Goal: Information Seeking & Learning: Learn about a topic

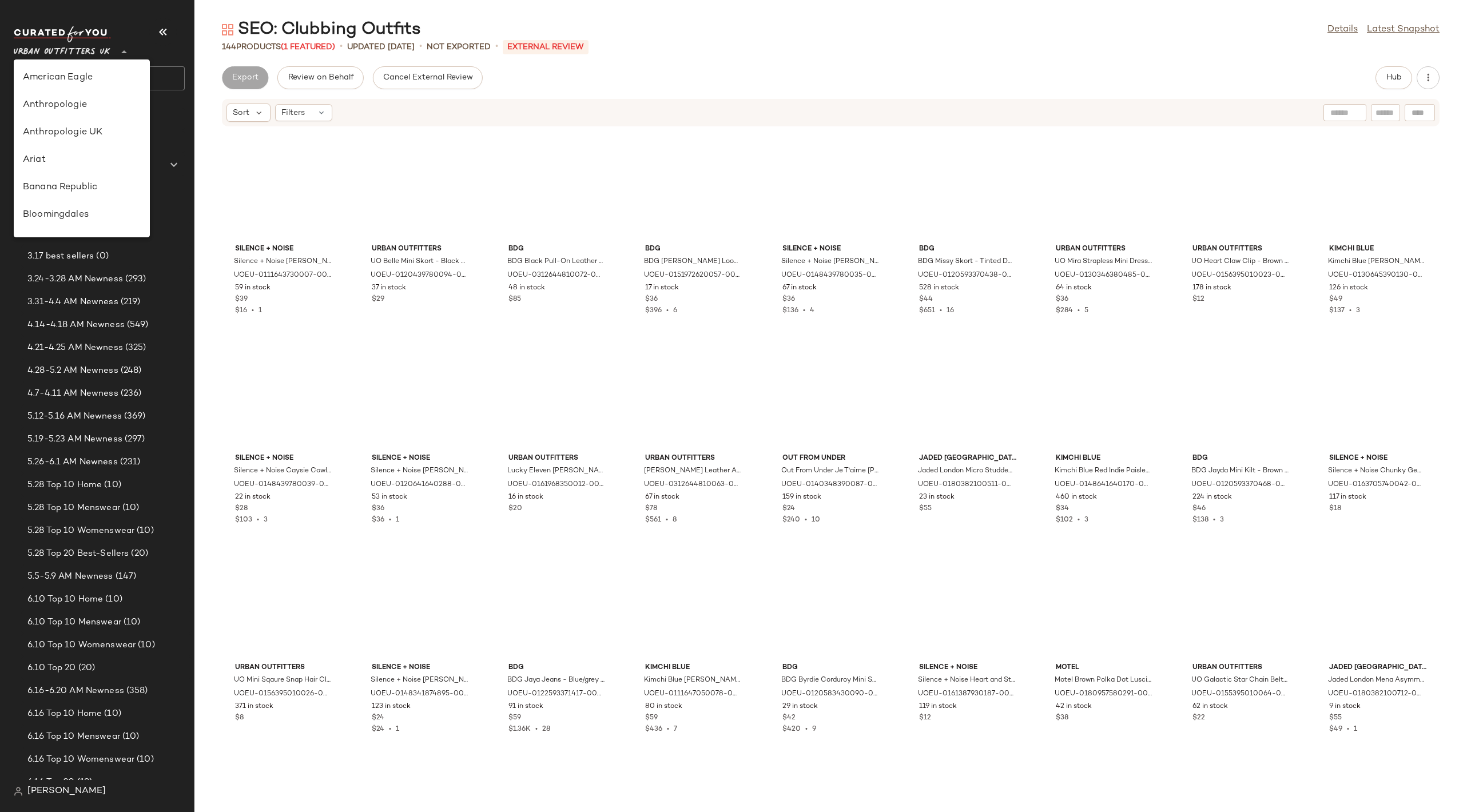
click at [103, 48] on span "Urban Outfitters UK" at bounding box center [62, 49] width 96 height 20
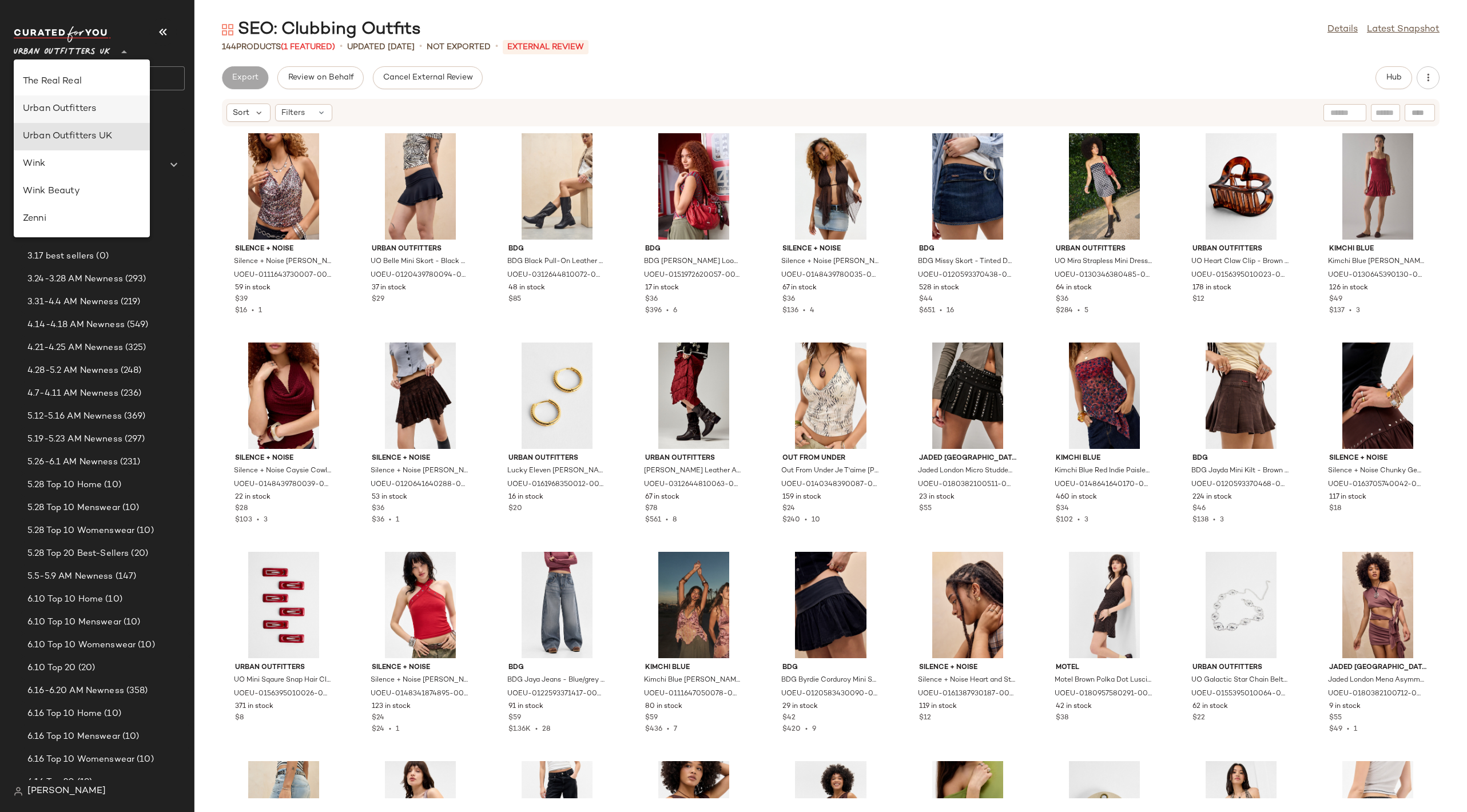
click at [91, 108] on div "Urban Outfitters" at bounding box center [81, 109] width 118 height 14
type input "**"
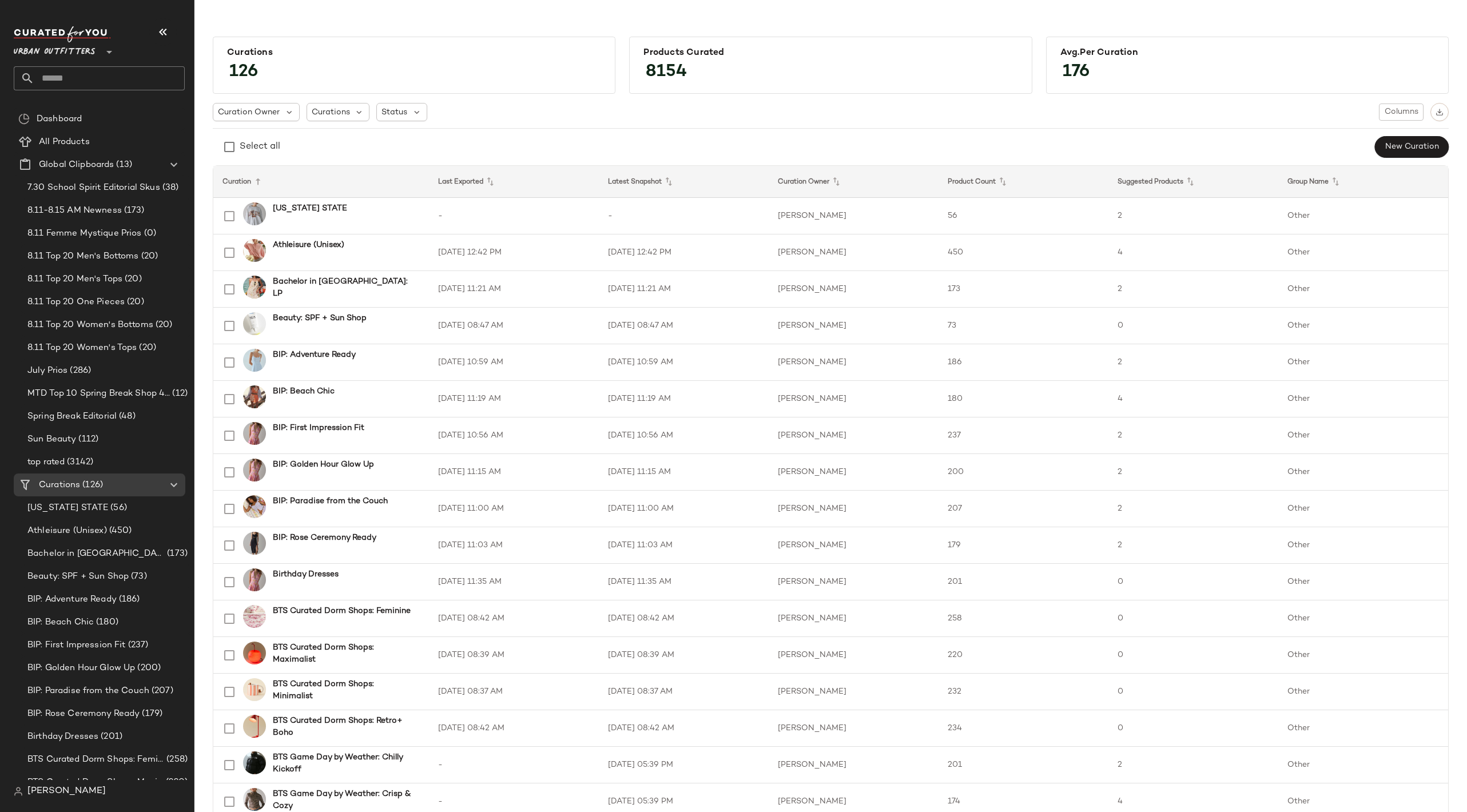
click at [497, 123] on div "Curation Owner Curations Status Columns Select all New Curation" at bounding box center [831, 130] width 1236 height 55
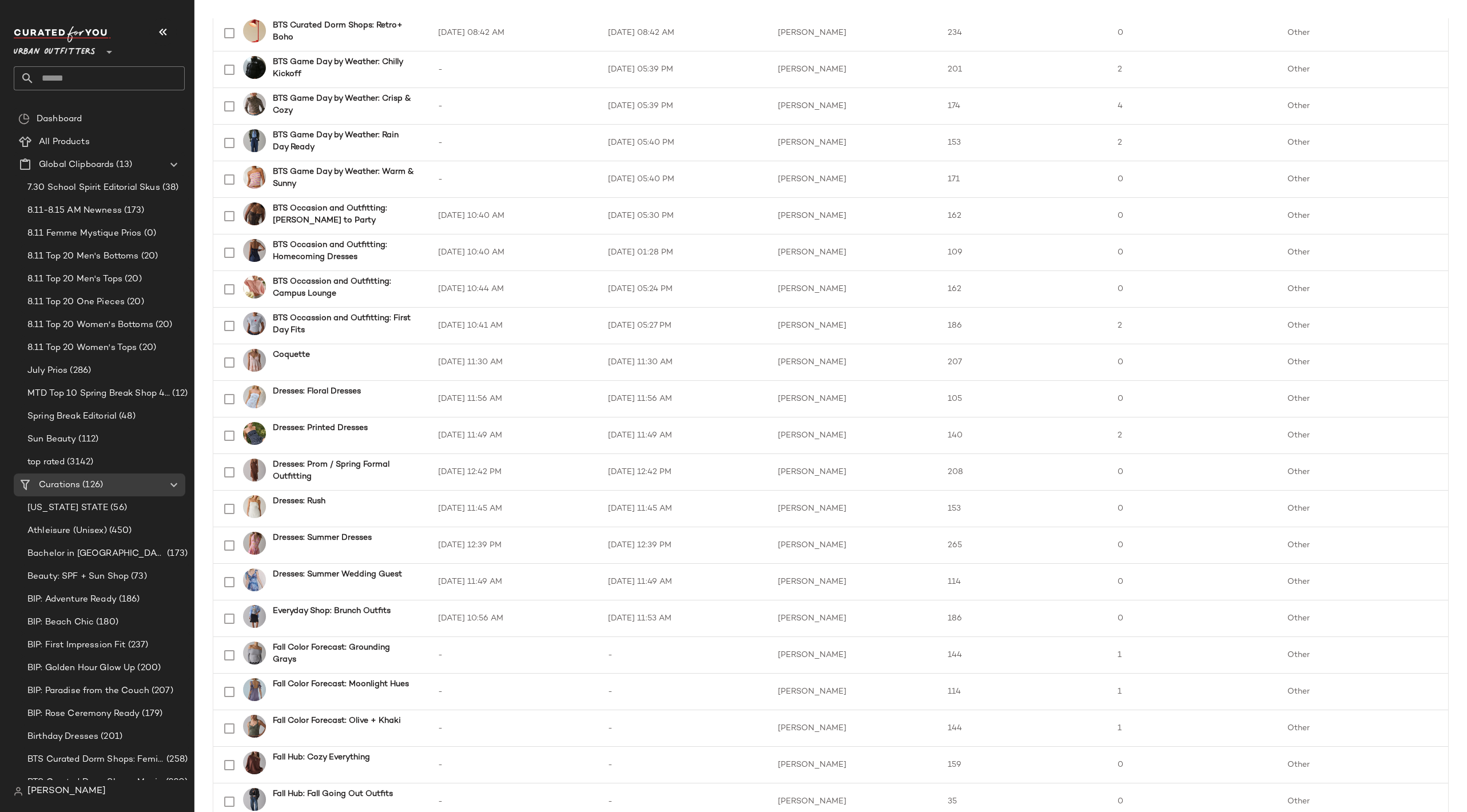
scroll to position [1260, 0]
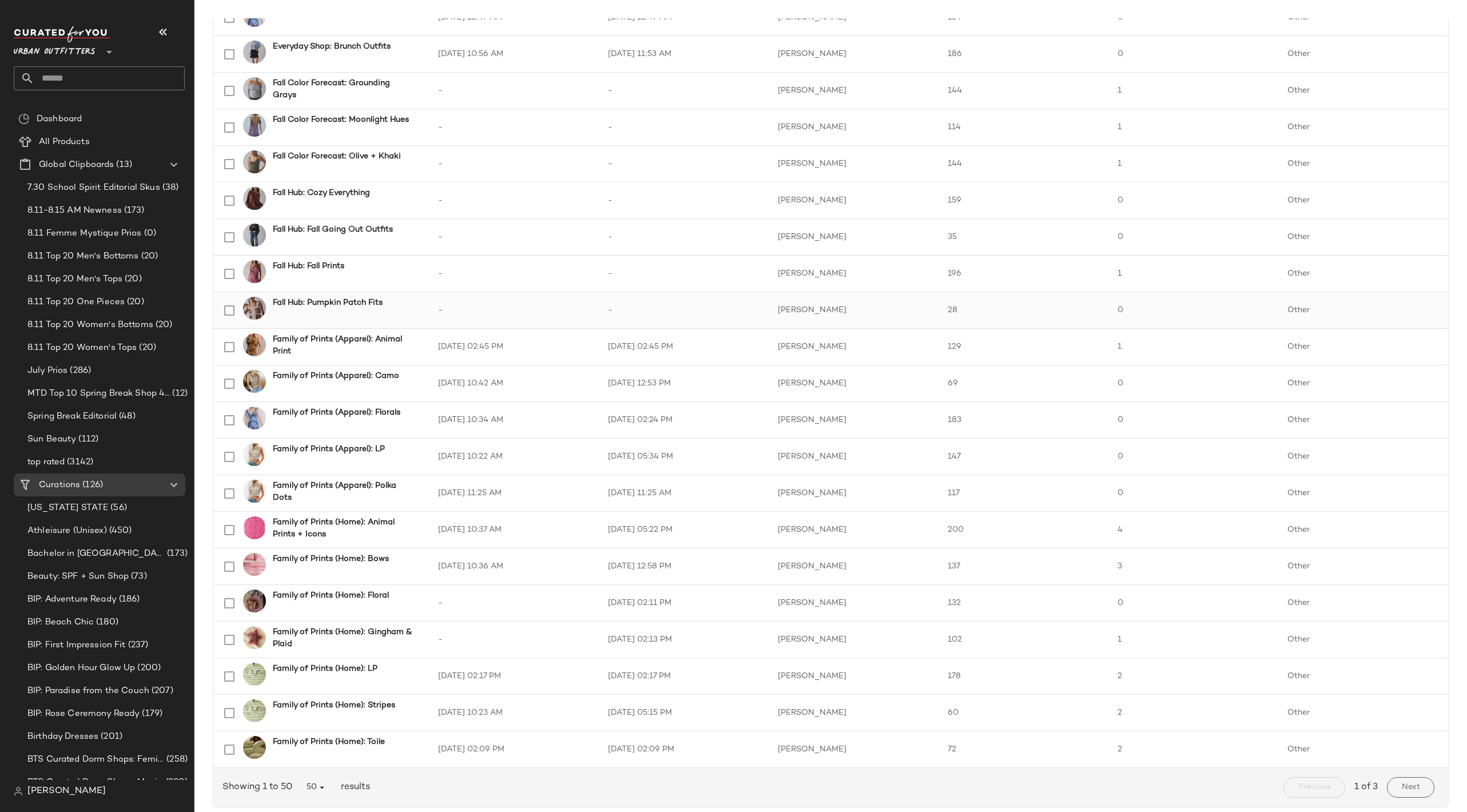
click at [363, 299] on b "Fall Hub: Pumpkin Patch Fits" at bounding box center [327, 303] width 110 height 12
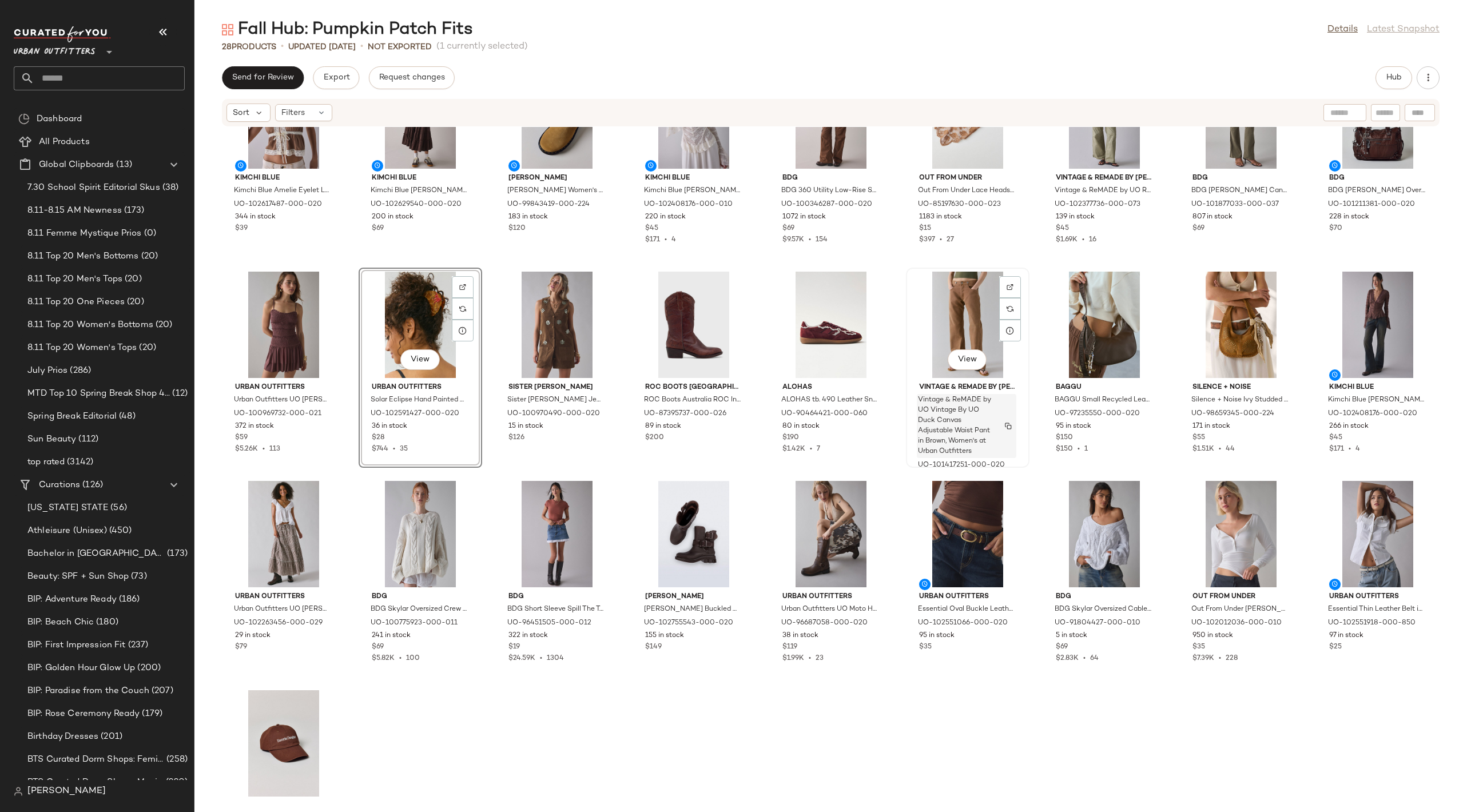
scroll to position [73, 0]
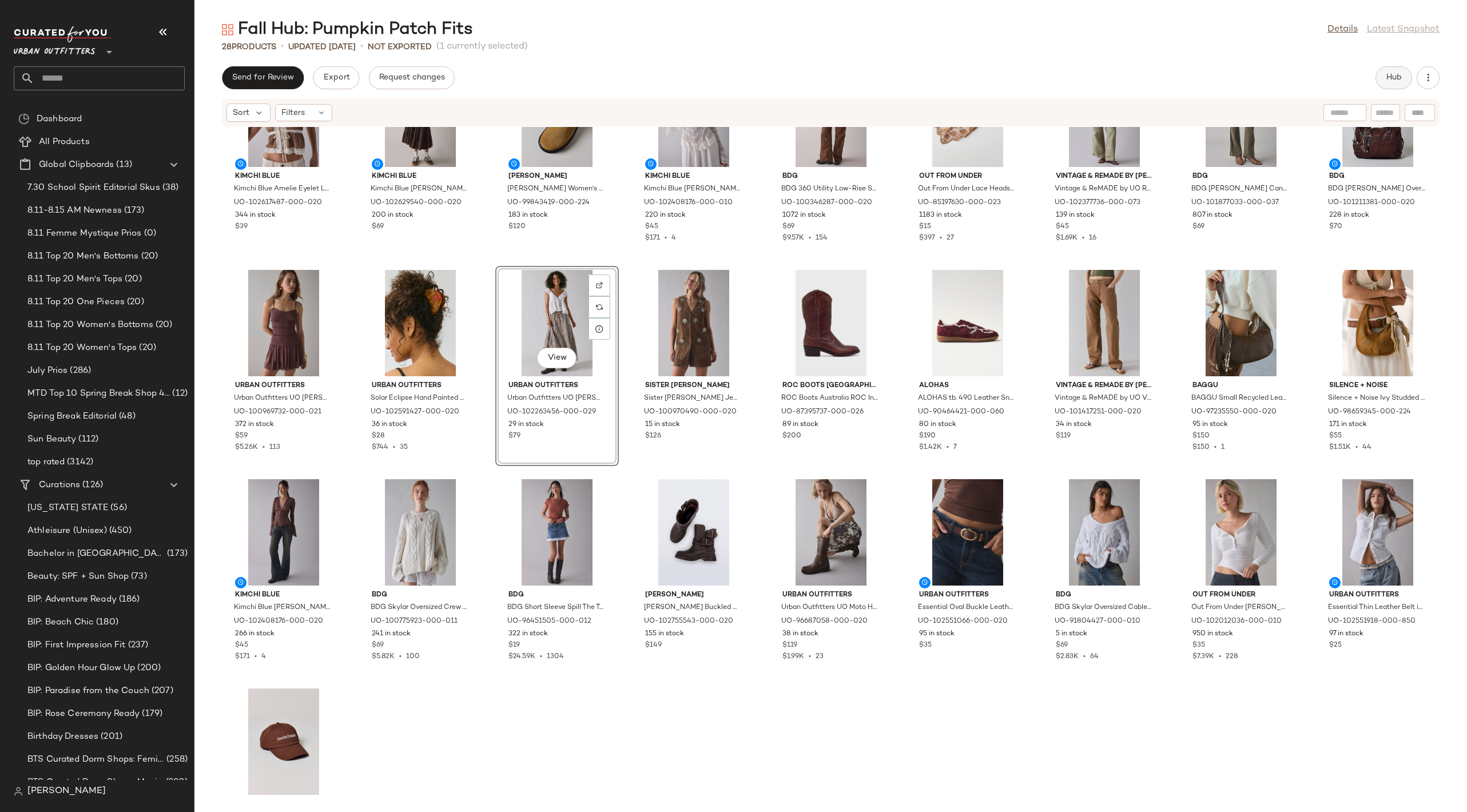
click at [1394, 75] on span "Hub" at bounding box center [1394, 78] width 16 height 9
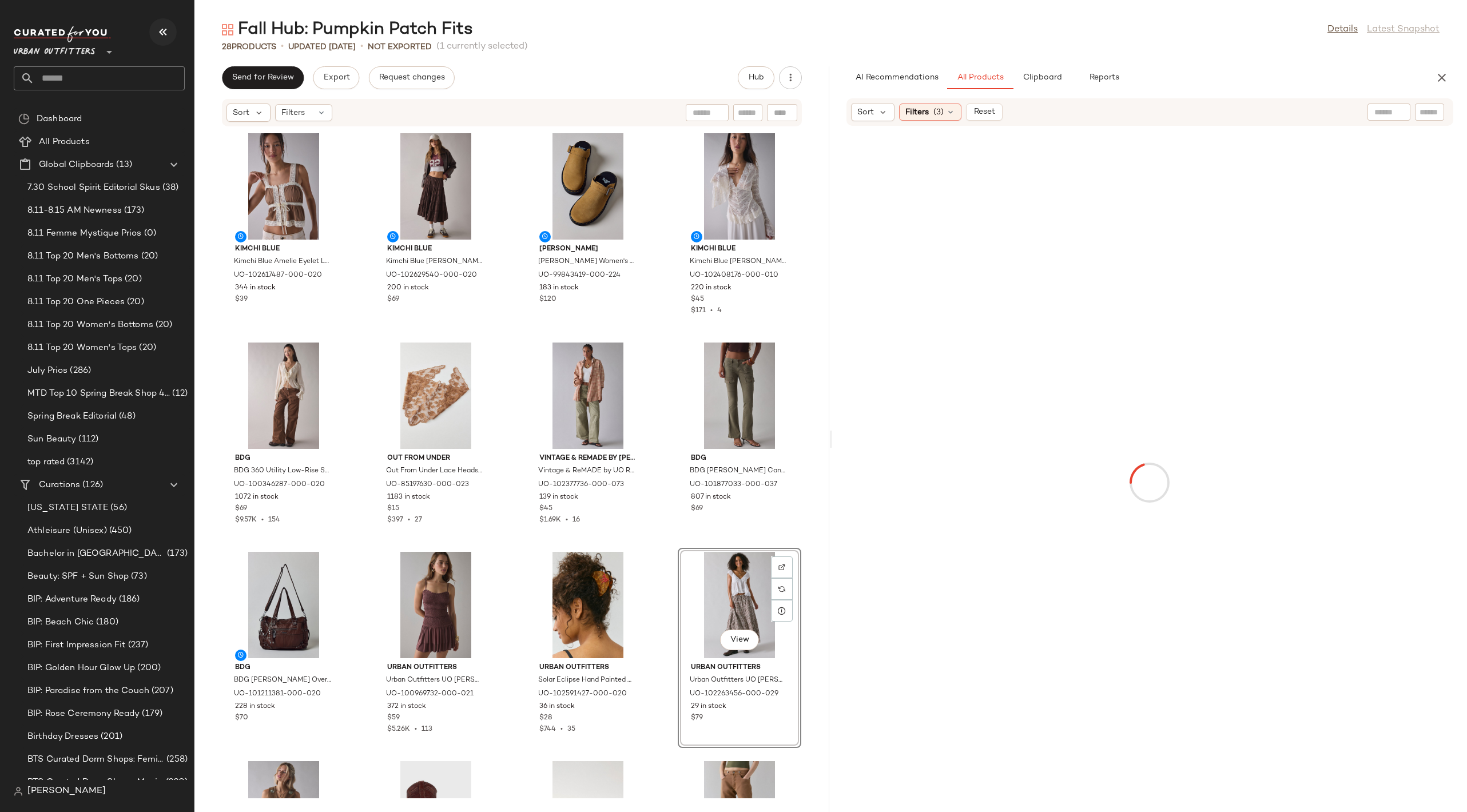
click at [163, 34] on icon "button" at bounding box center [163, 32] width 14 height 14
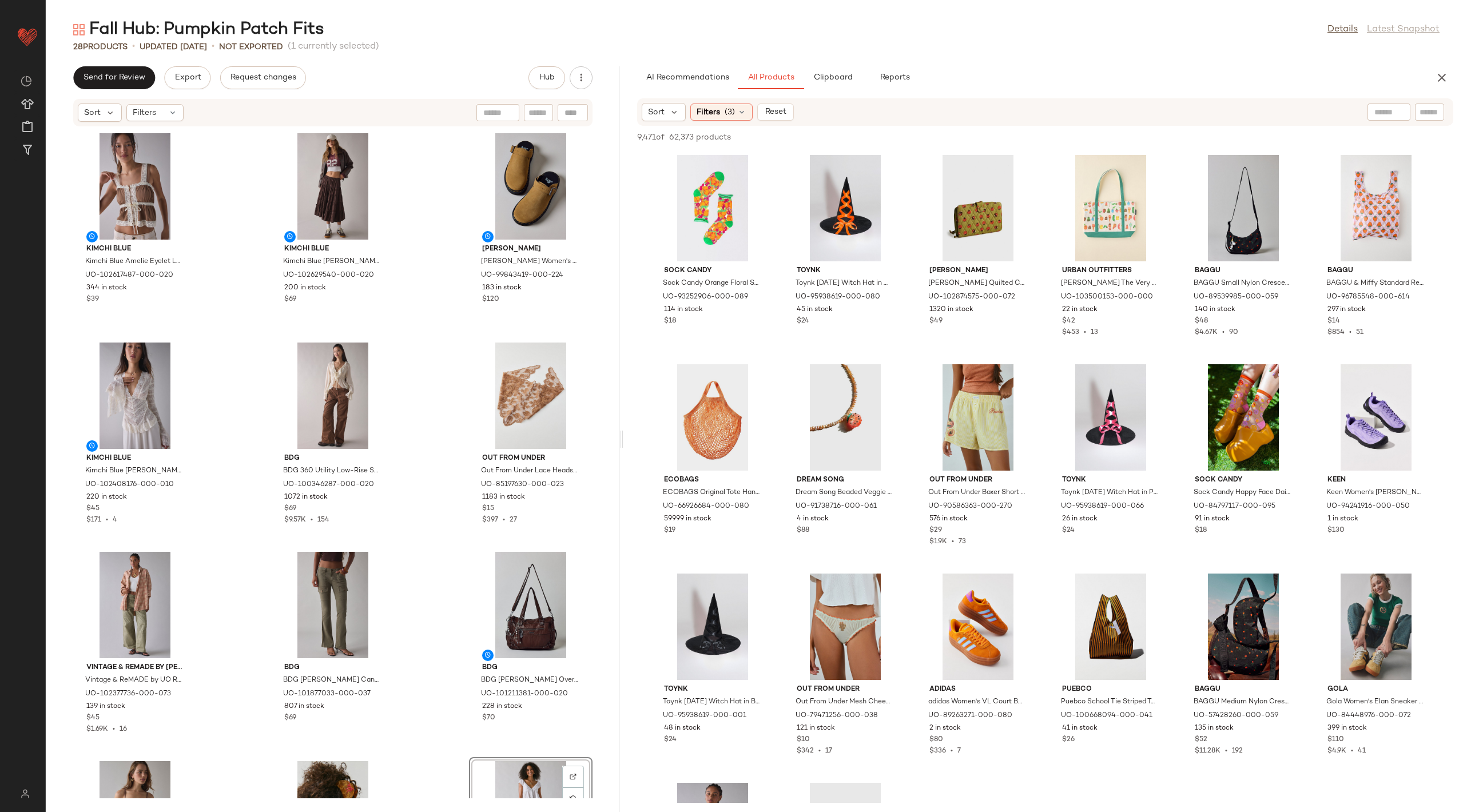
drag, startPoint x: 755, startPoint y: 443, endPoint x: 622, endPoint y: 439, distance: 133.1
click at [622, 439] on div "Fall Hub: Pumpkin Patch Fits Details Latest Snapshot 28 Products • updated [DAT…" at bounding box center [756, 415] width 1421 height 794
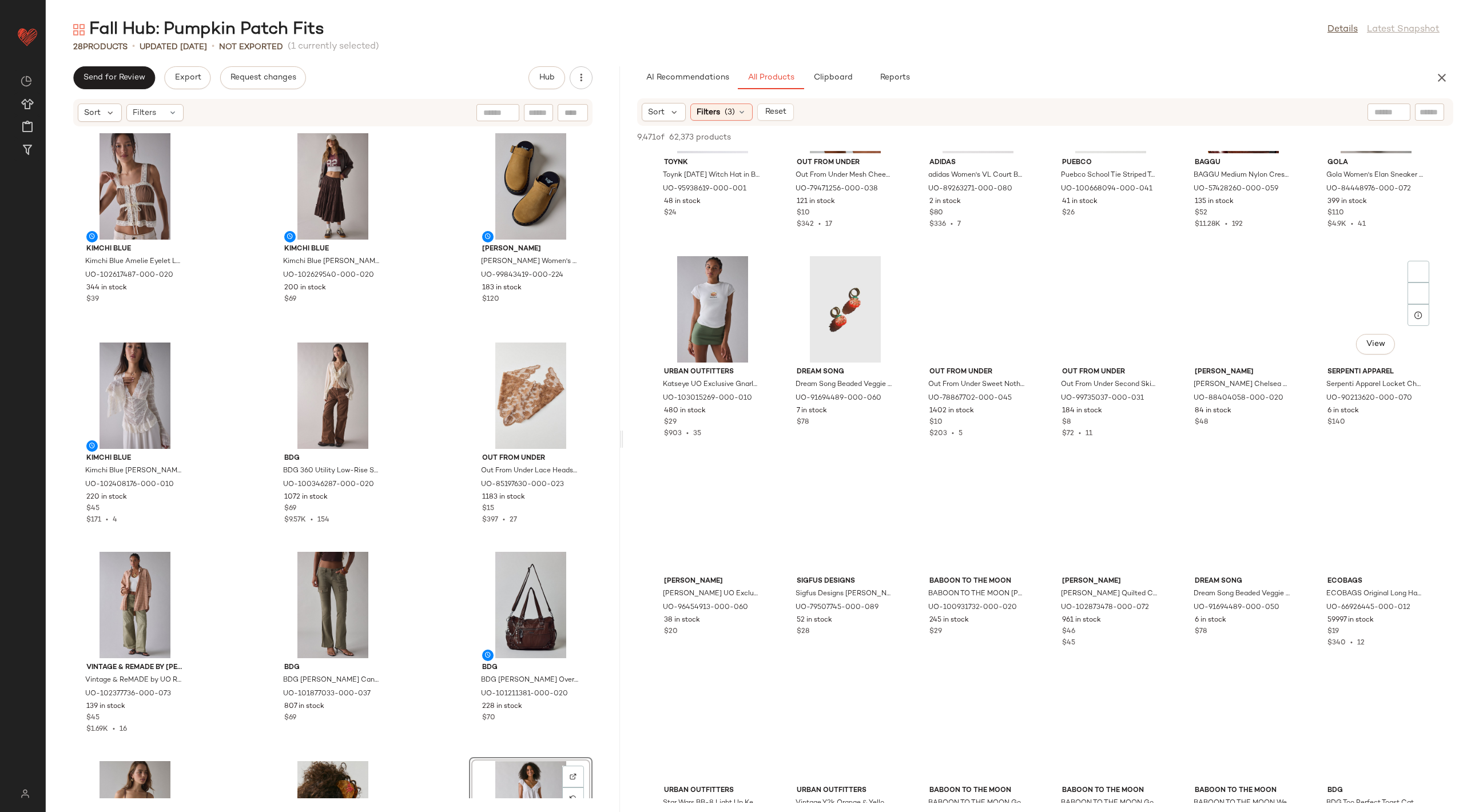
scroll to position [757, 0]
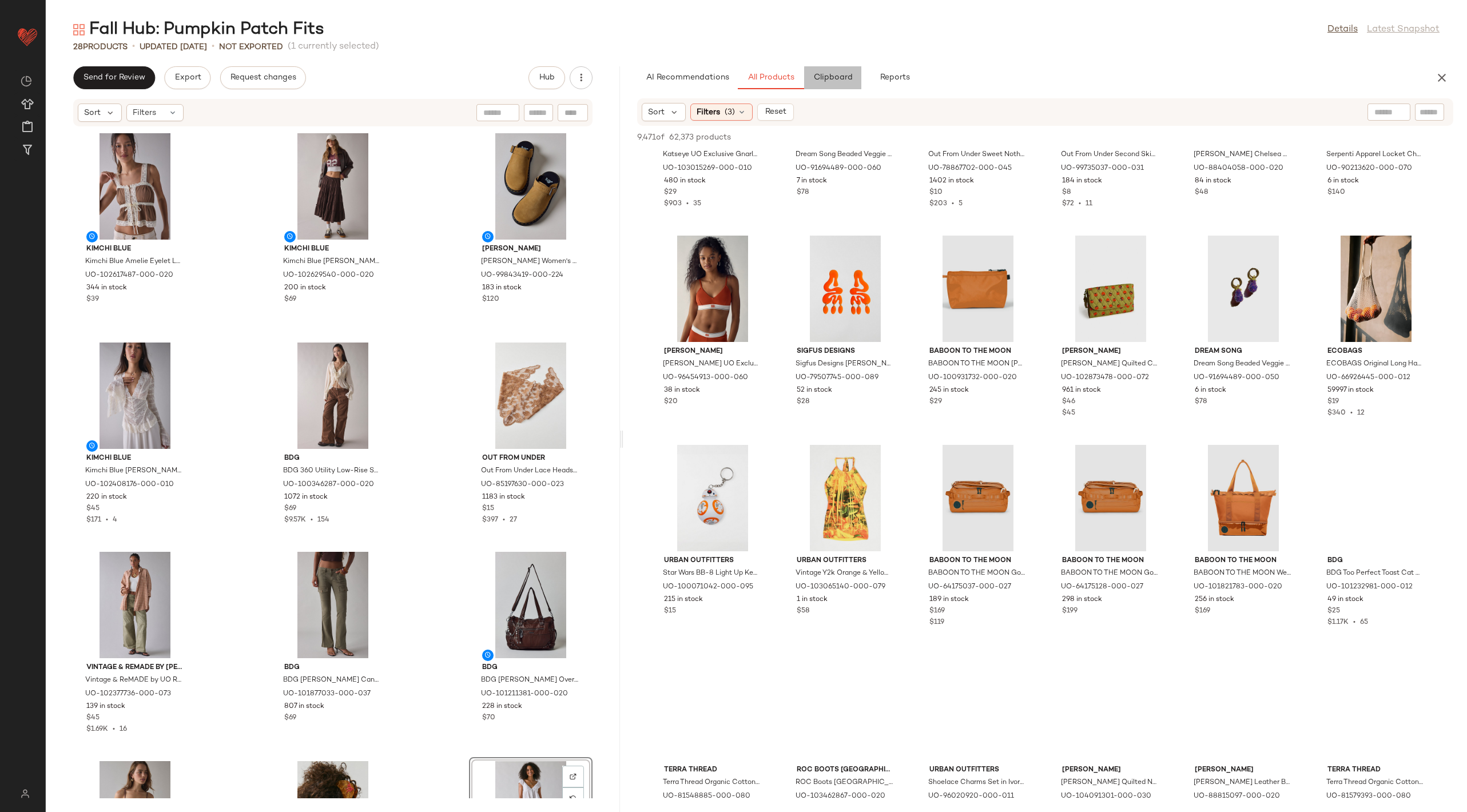
click at [830, 76] on span "Clipboard" at bounding box center [832, 78] width 40 height 9
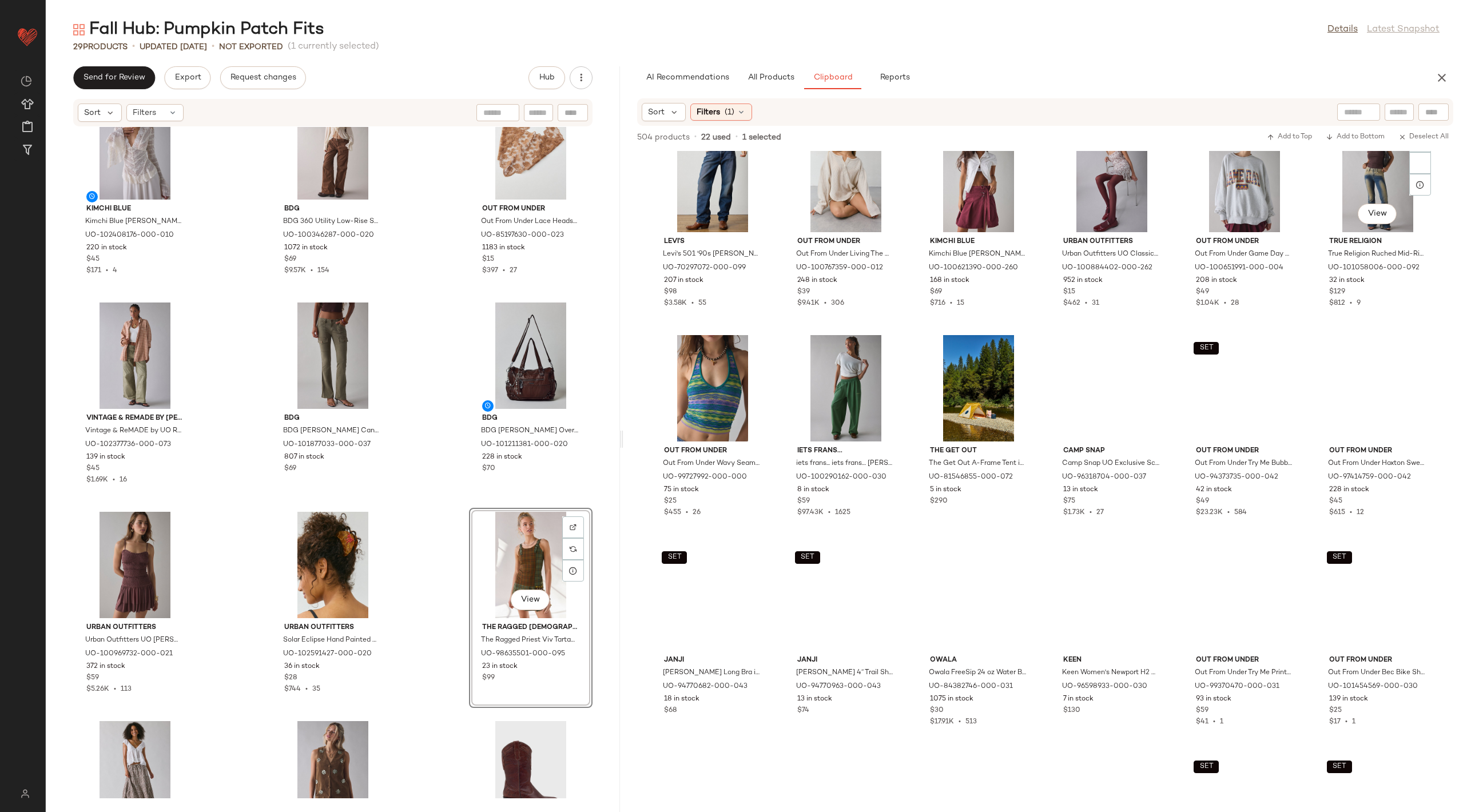
scroll to position [5937, 0]
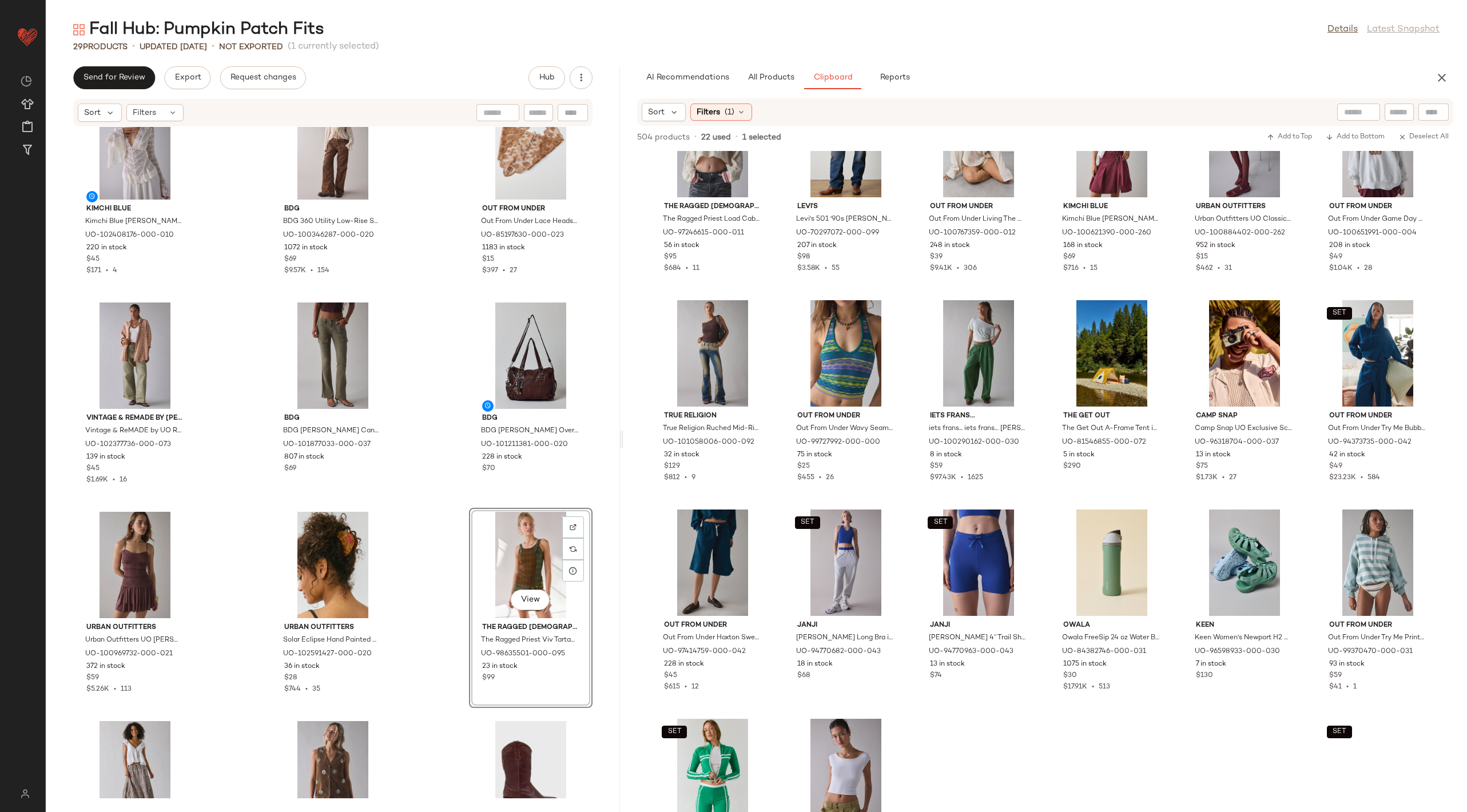
click at [1436, 113] on div at bounding box center [1433, 112] width 30 height 17
type input "*****"
click at [1435, 112] on icon "button" at bounding box center [1435, 112] width 10 height 10
click at [1271, 107] on div "Find by ID Find by ID" at bounding box center [1325, 112] width 247 height 17
click at [1300, 113] on div at bounding box center [1308, 112] width 143 height 17
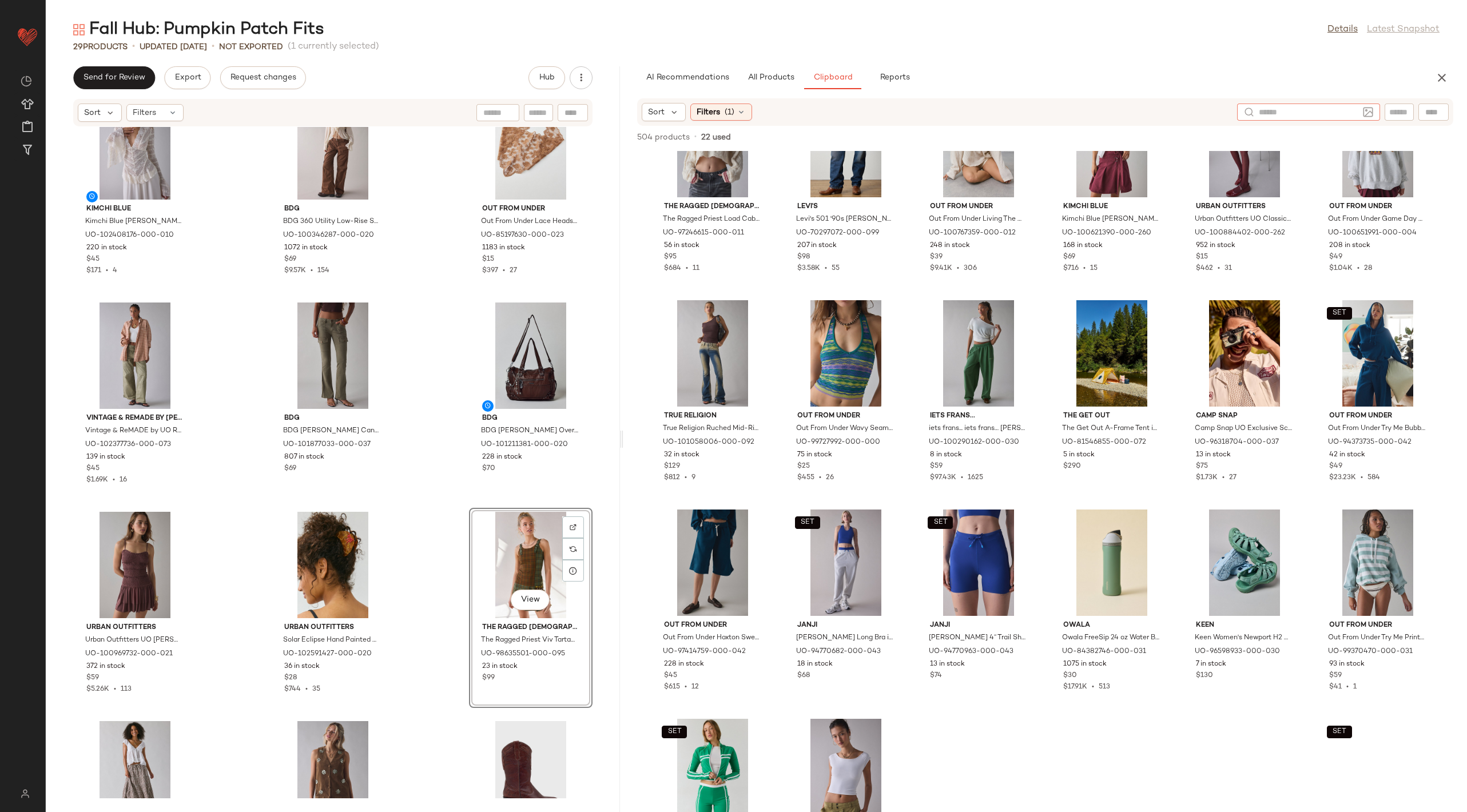
click at [1394, 106] on input "text" at bounding box center [1399, 112] width 20 height 12
type input "*****"
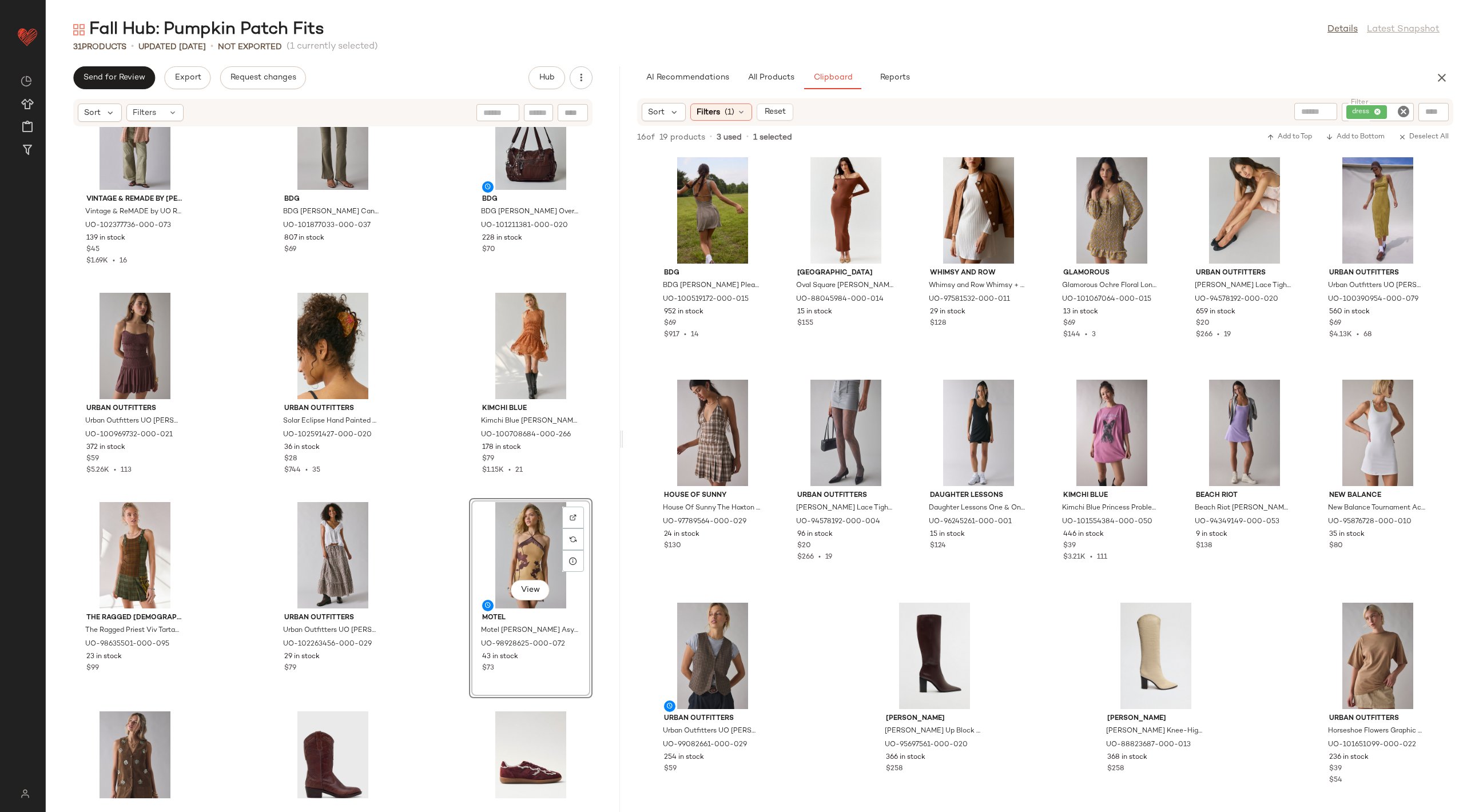
scroll to position [0, 0]
click at [1403, 112] on icon "Clear Filter" at bounding box center [1404, 112] width 14 height 14
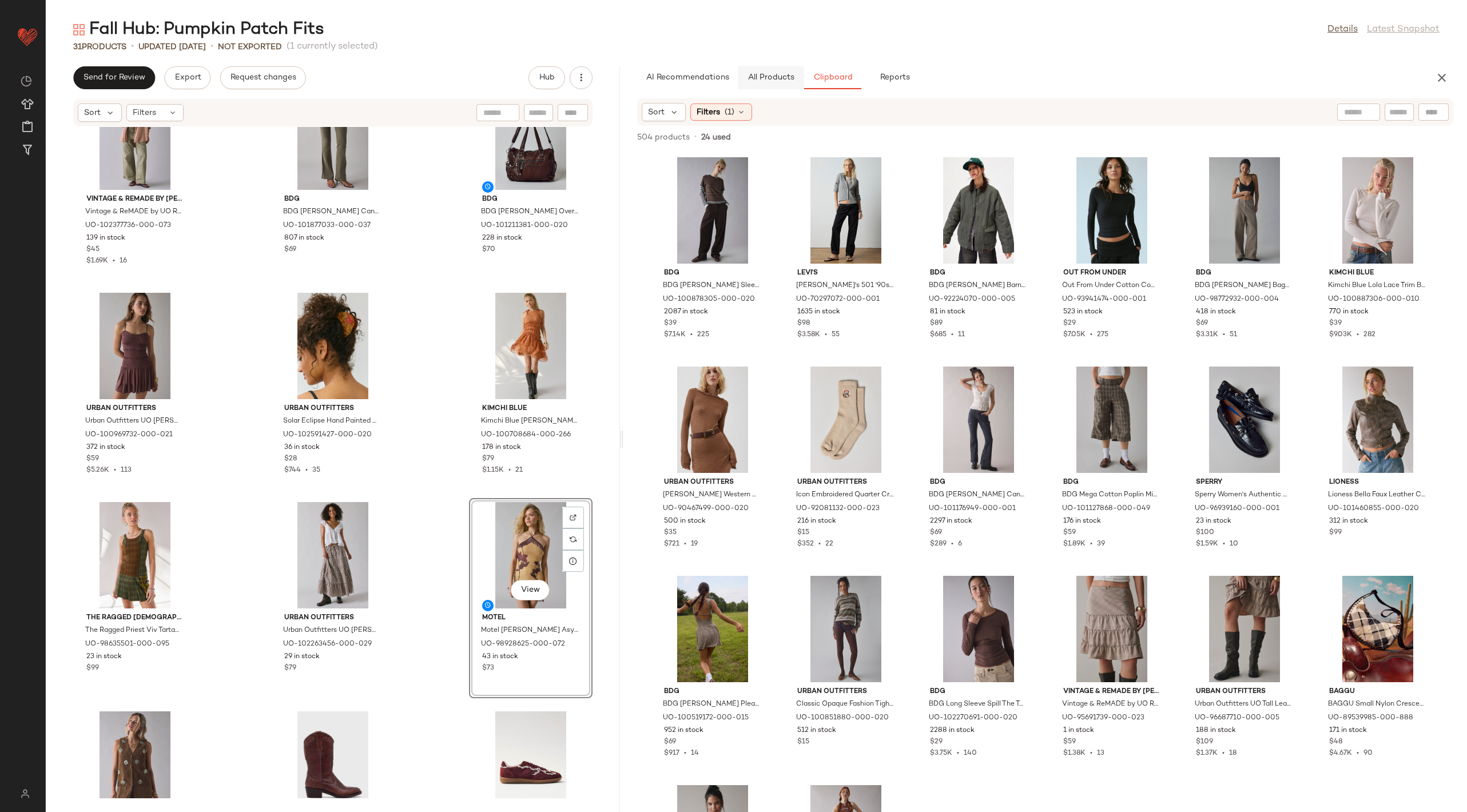
click at [757, 76] on span "All Products" at bounding box center [771, 78] width 47 height 9
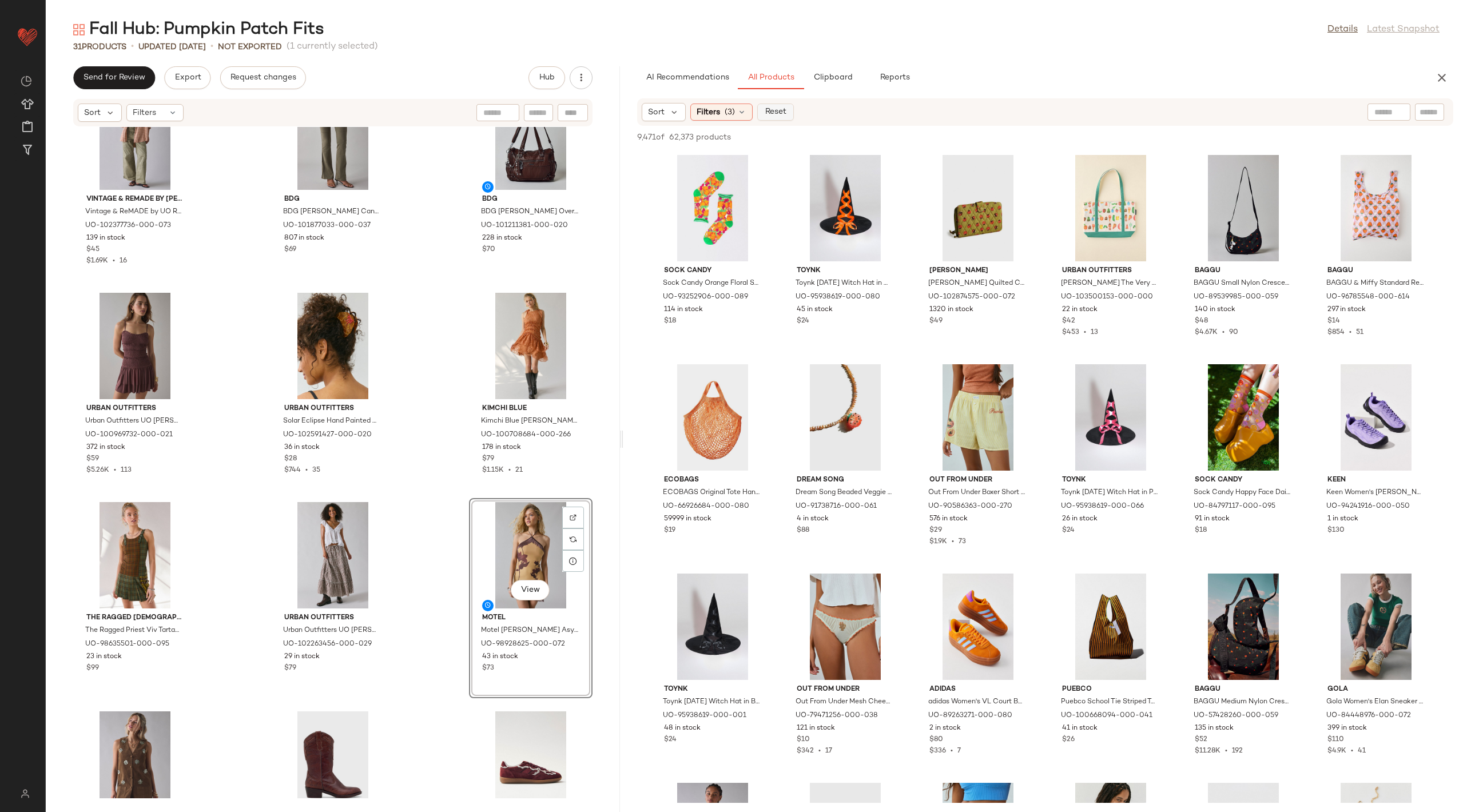
click at [781, 110] on span "Reset" at bounding box center [775, 112] width 22 height 9
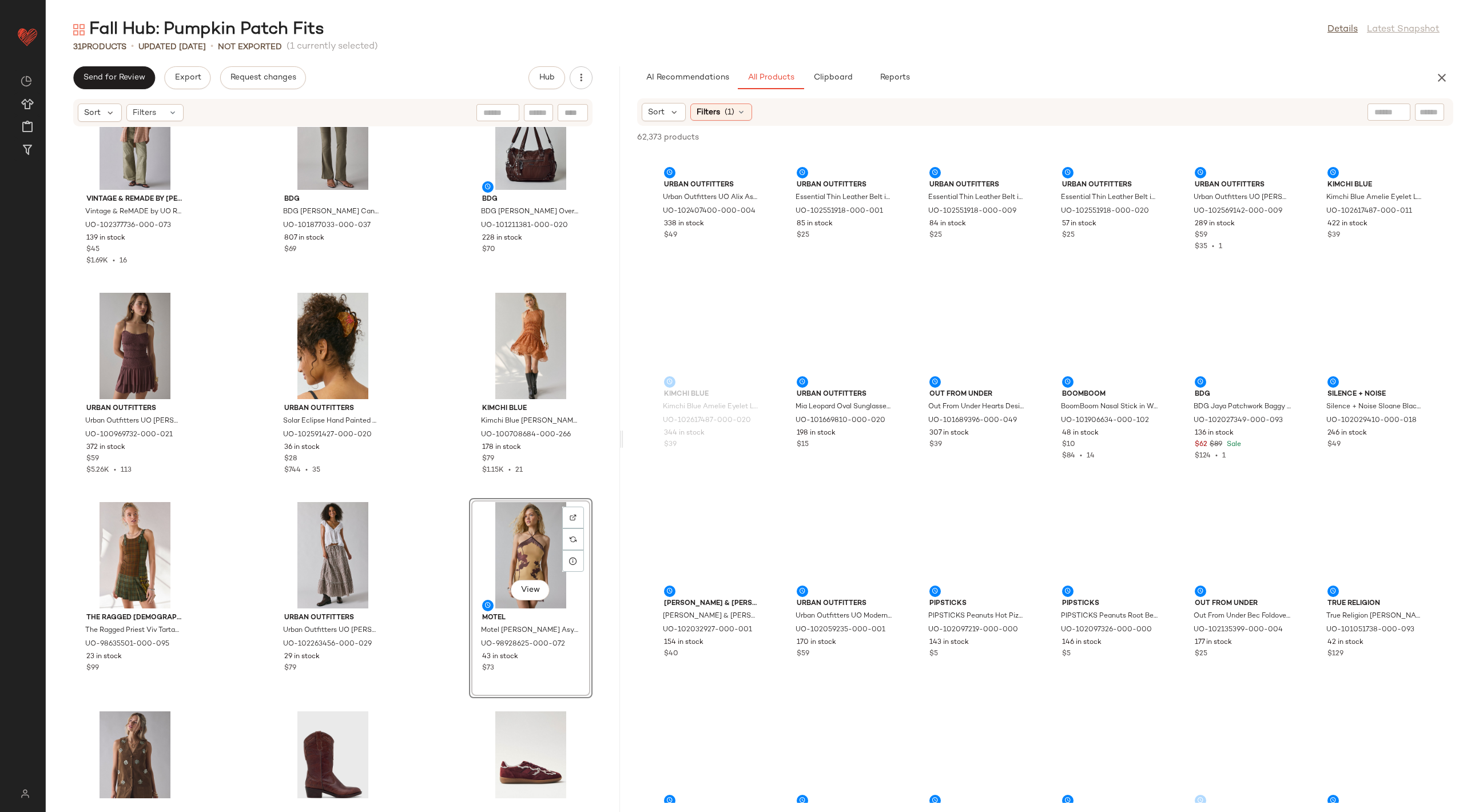
scroll to position [5795, 0]
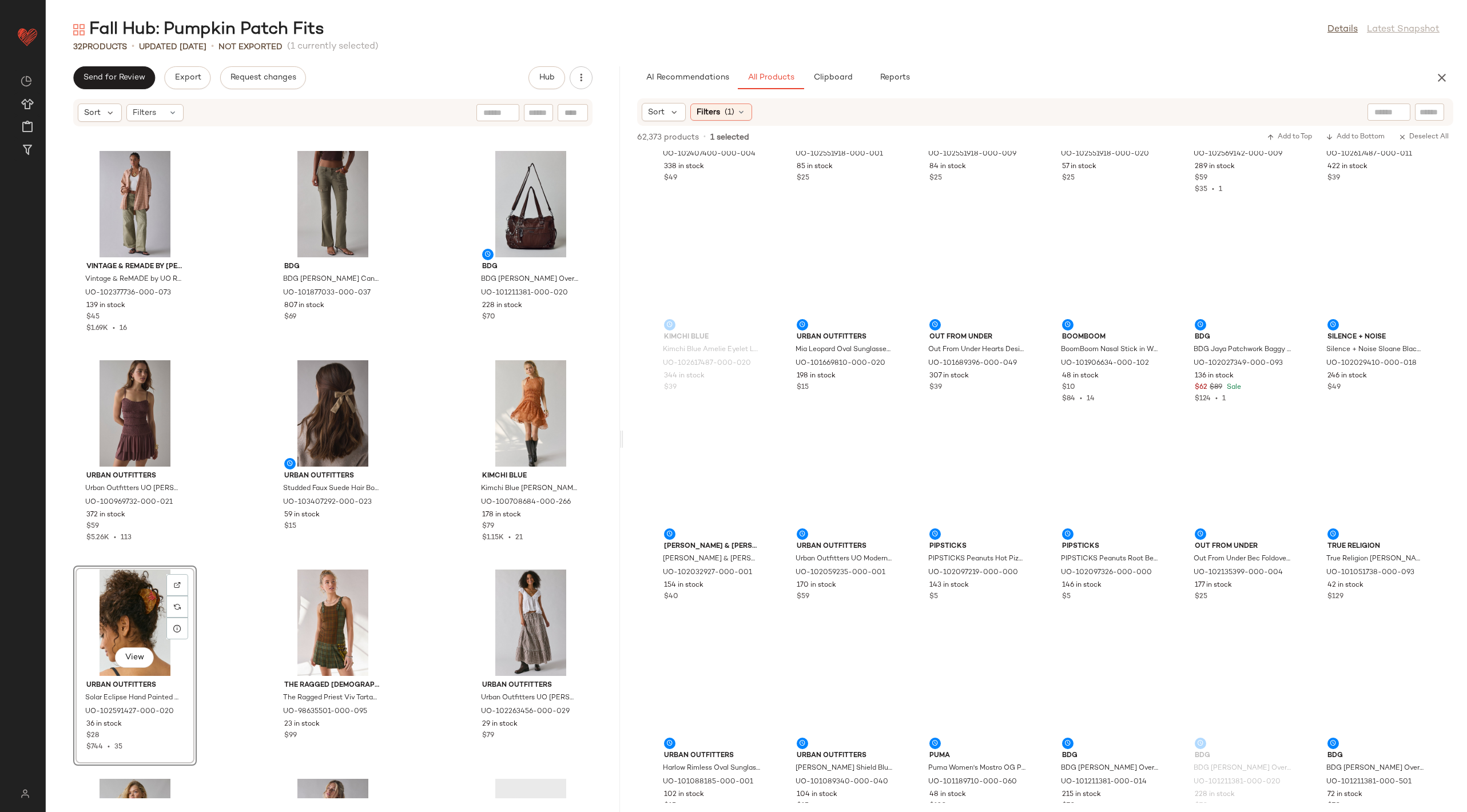
scroll to position [459, 0]
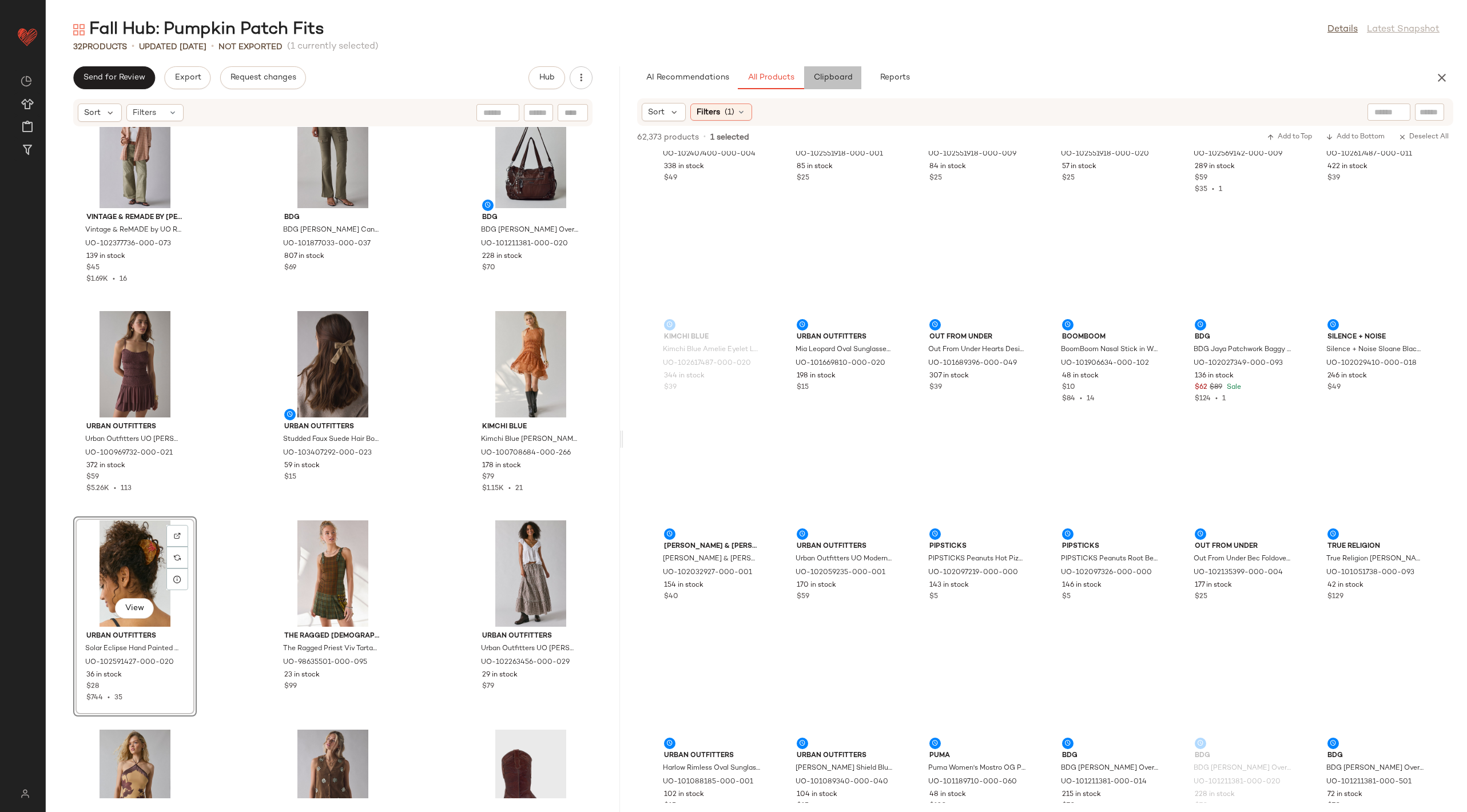
click at [842, 71] on button "Clipboard" at bounding box center [832, 77] width 57 height 23
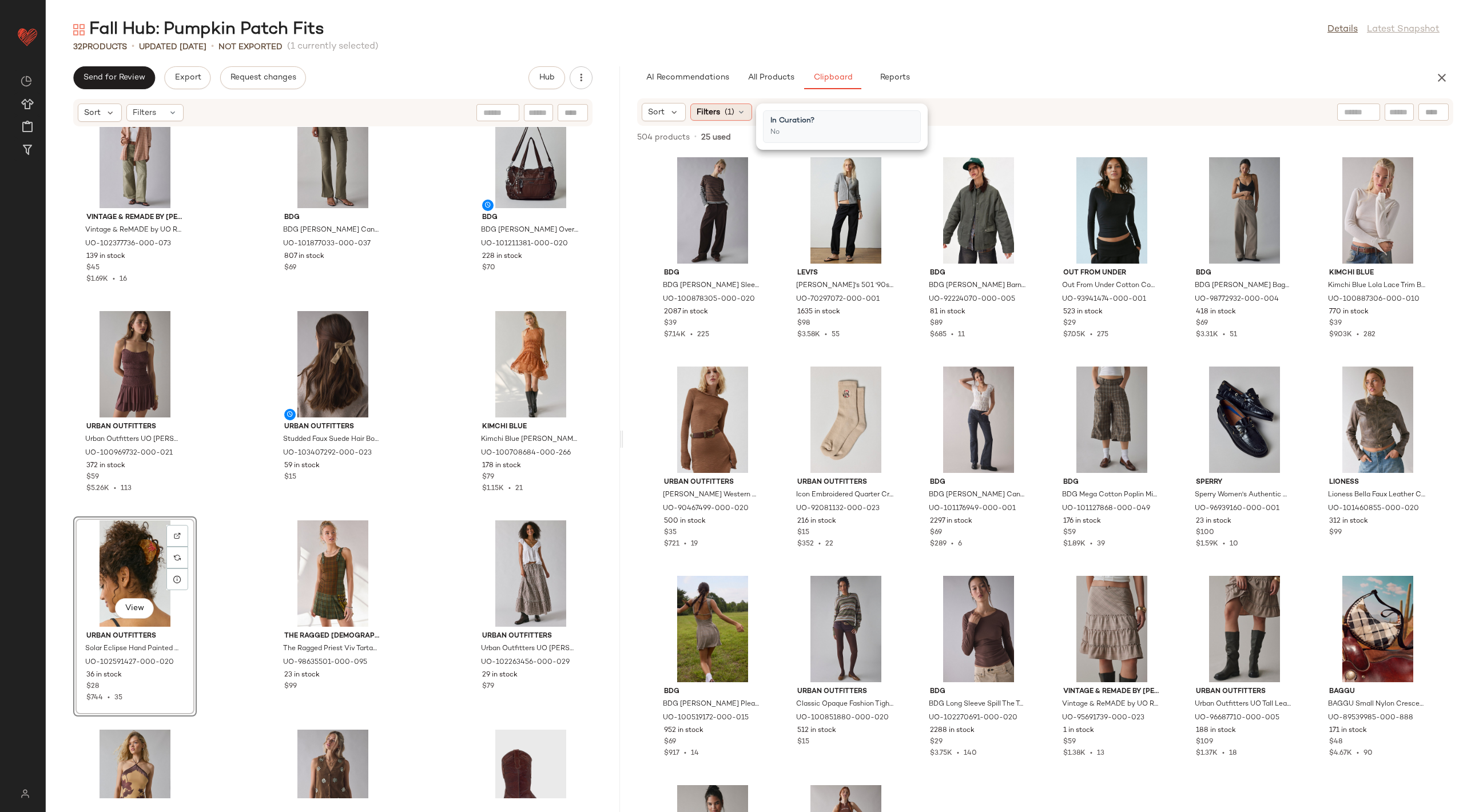
click at [727, 112] on span "(1)" at bounding box center [729, 112] width 10 height 12
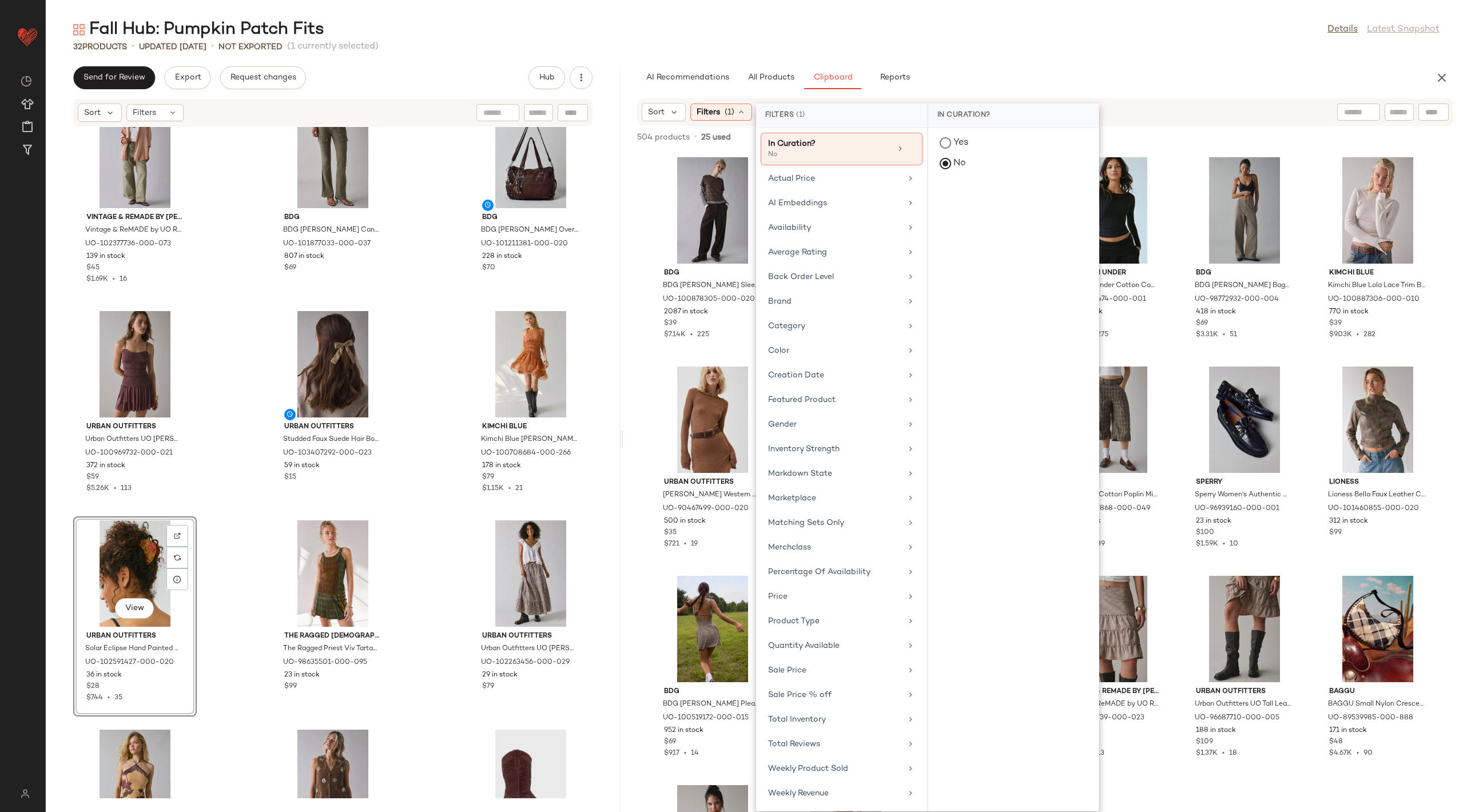
click at [1311, 100] on div "Sort Filters (1)" at bounding box center [1045, 112] width 816 height 27
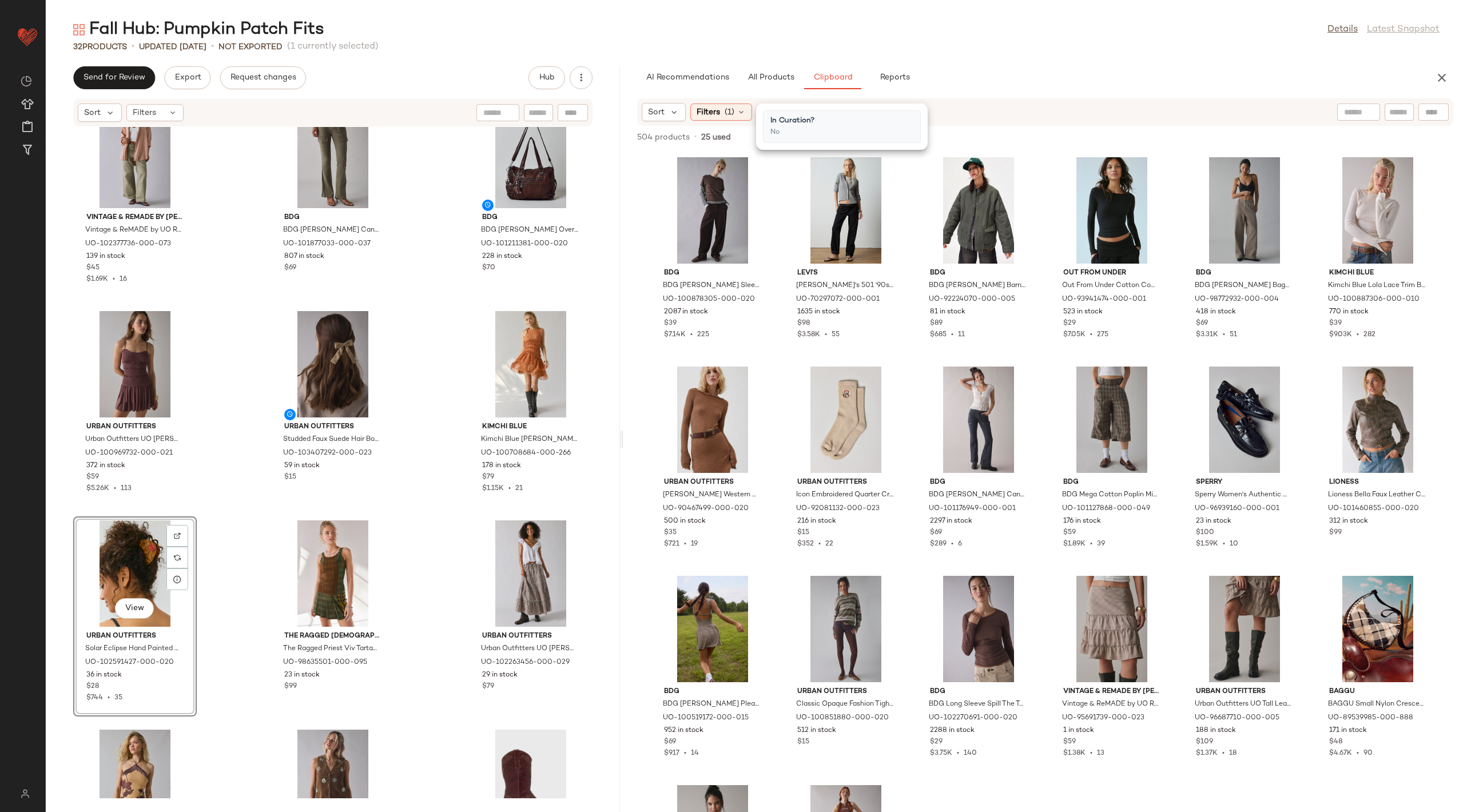
click at [1414, 116] on div at bounding box center [1393, 112] width 112 height 17
click at [1396, 111] on input "text" at bounding box center [1399, 112] width 20 height 12
click at [1377, 106] on input "Filter" at bounding box center [1360, 112] width 97 height 12
click at [662, 108] on span "Sort" at bounding box center [656, 112] width 17 height 12
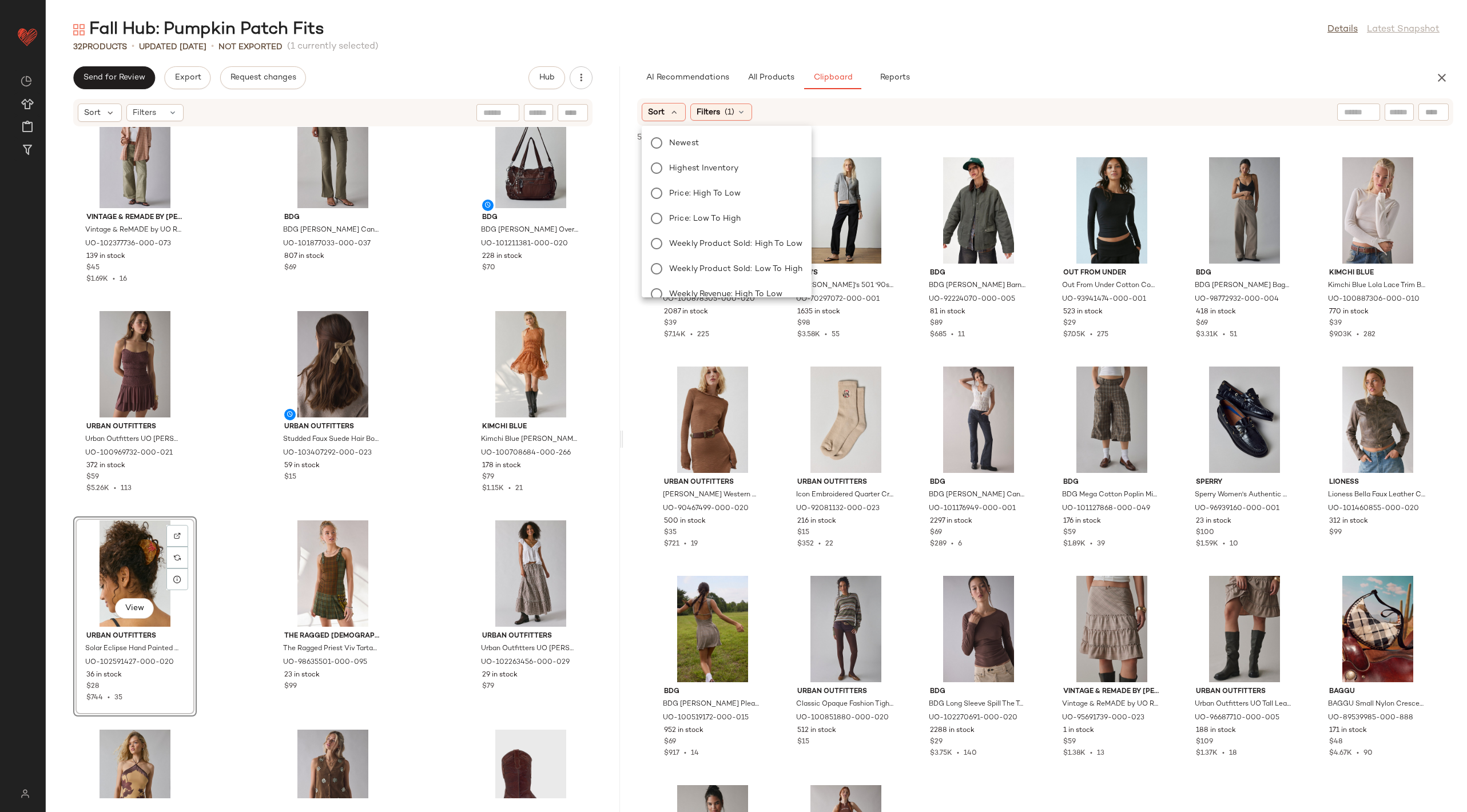
click at [900, 121] on div "Sort Filters (1)" at bounding box center [1045, 112] width 816 height 27
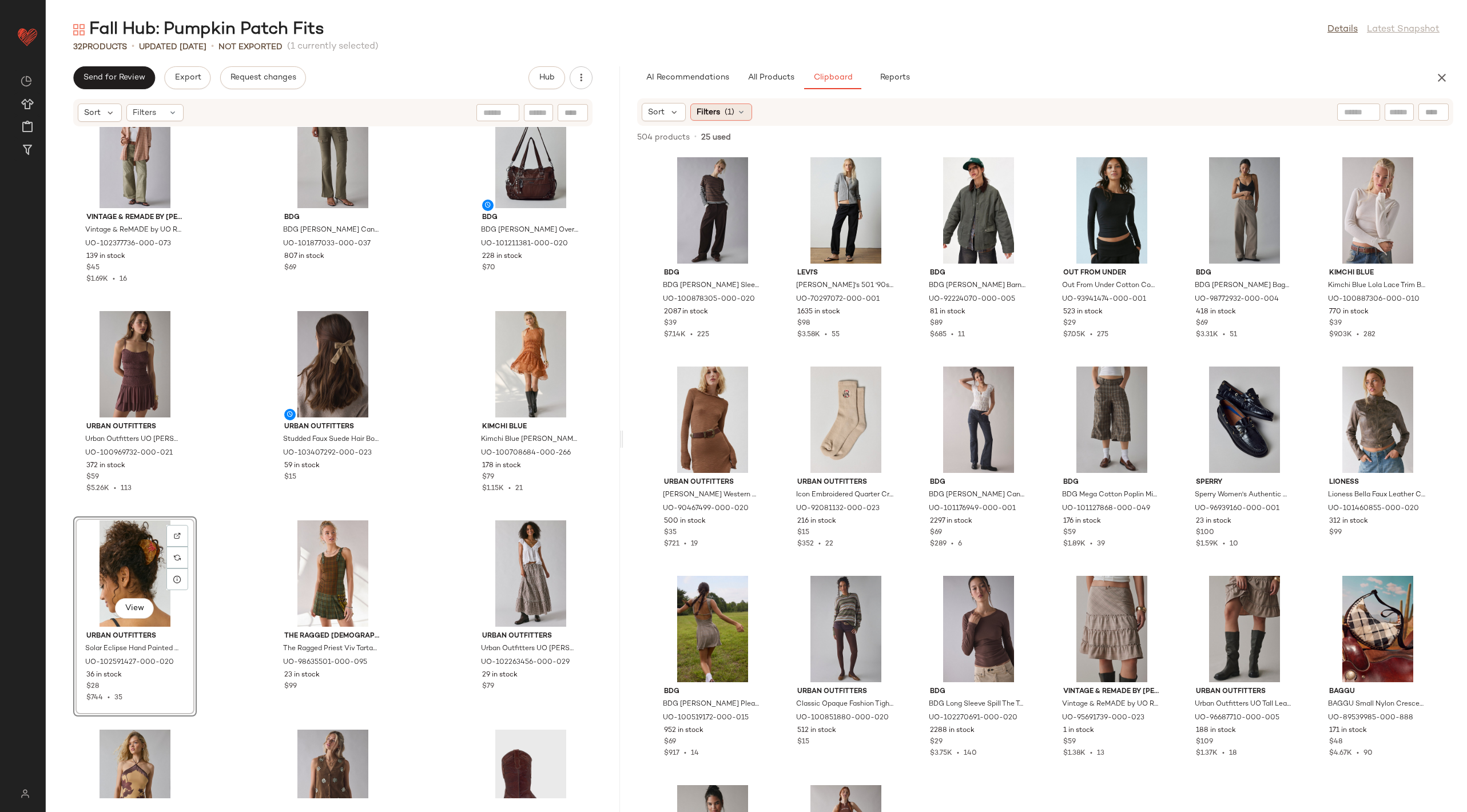
click at [724, 103] on div "Filters (1)" at bounding box center [721, 112] width 62 height 17
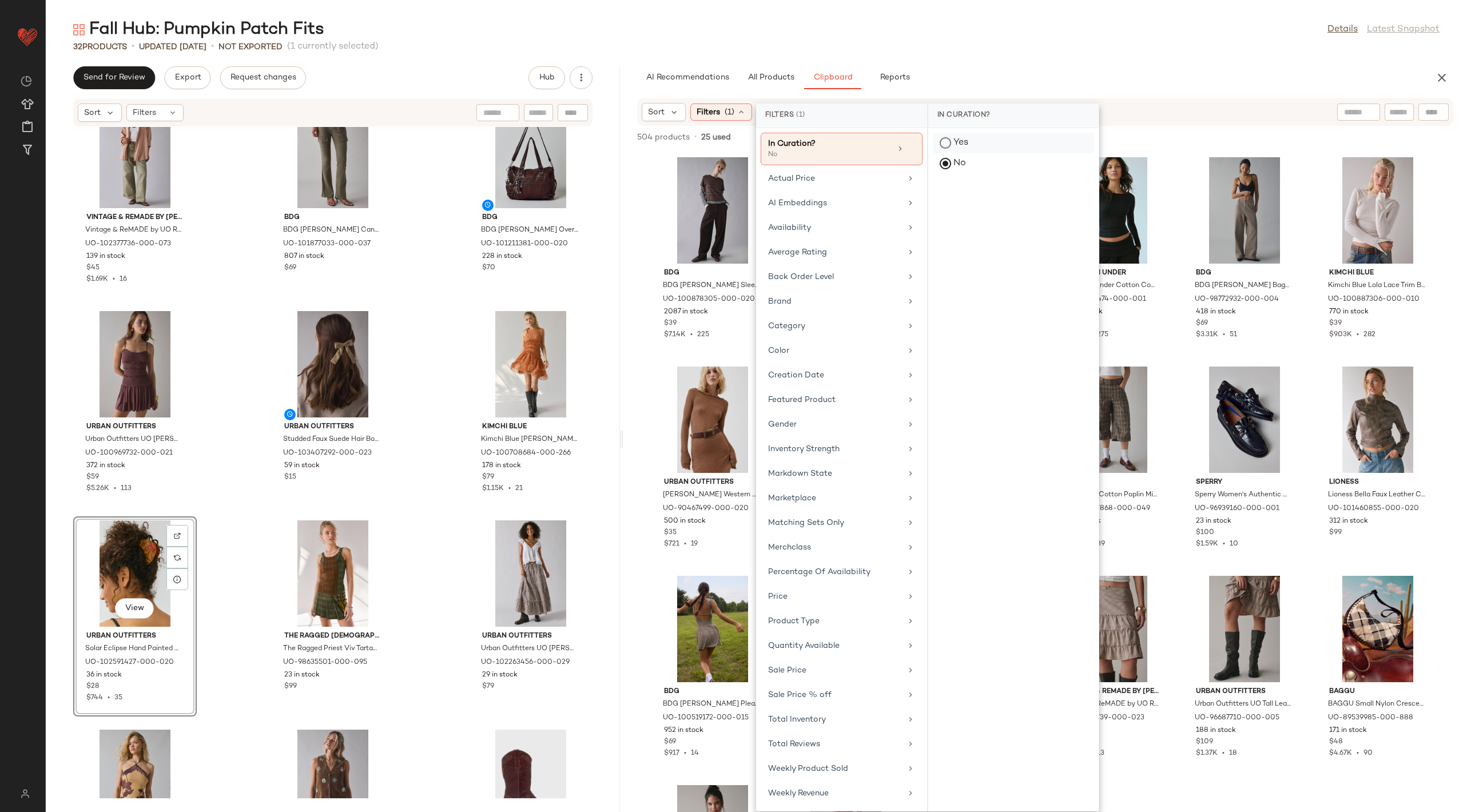
click at [946, 153] on div "Yes" at bounding box center [1013, 163] width 161 height 20
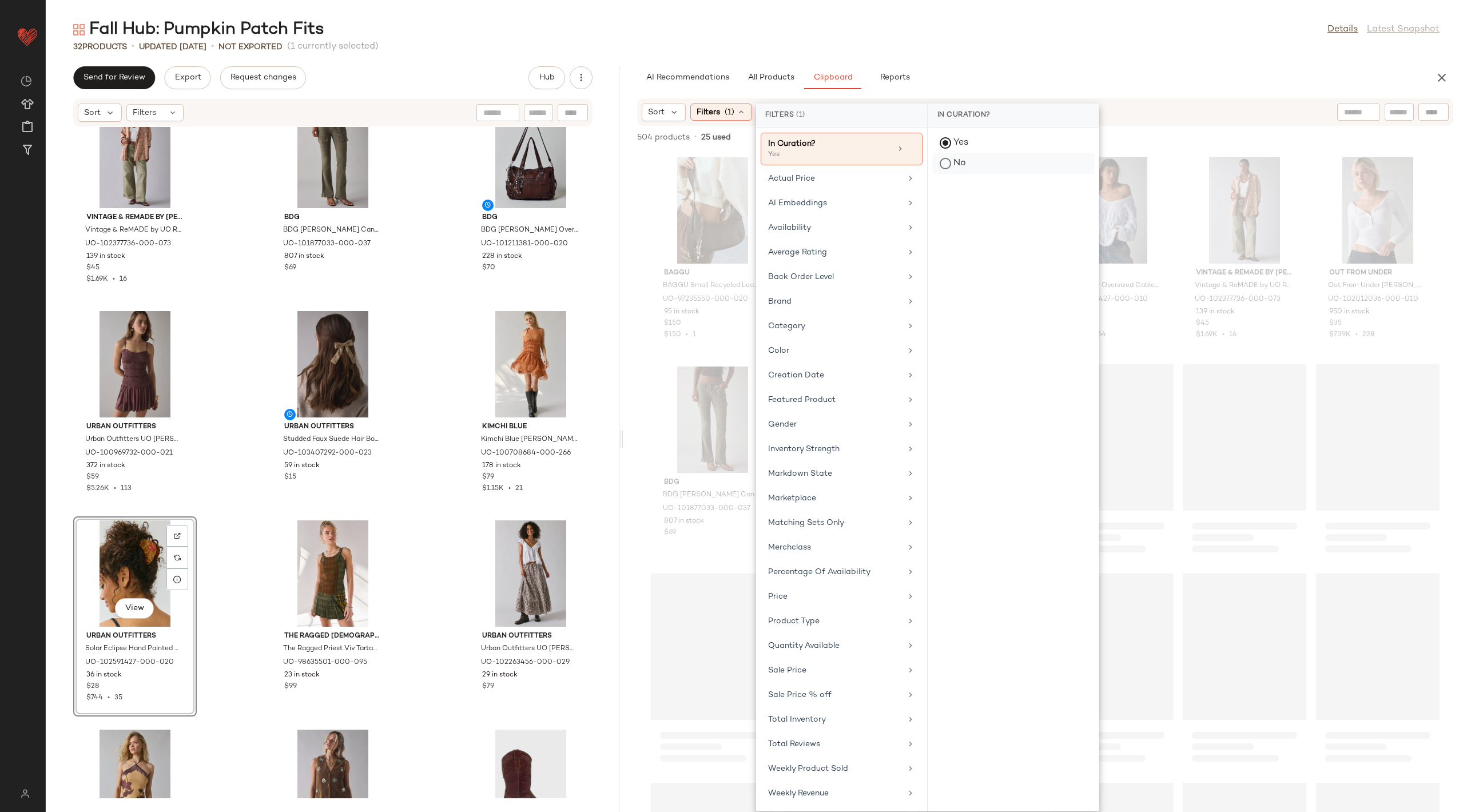
click at [951, 157] on div "No" at bounding box center [1013, 163] width 161 height 20
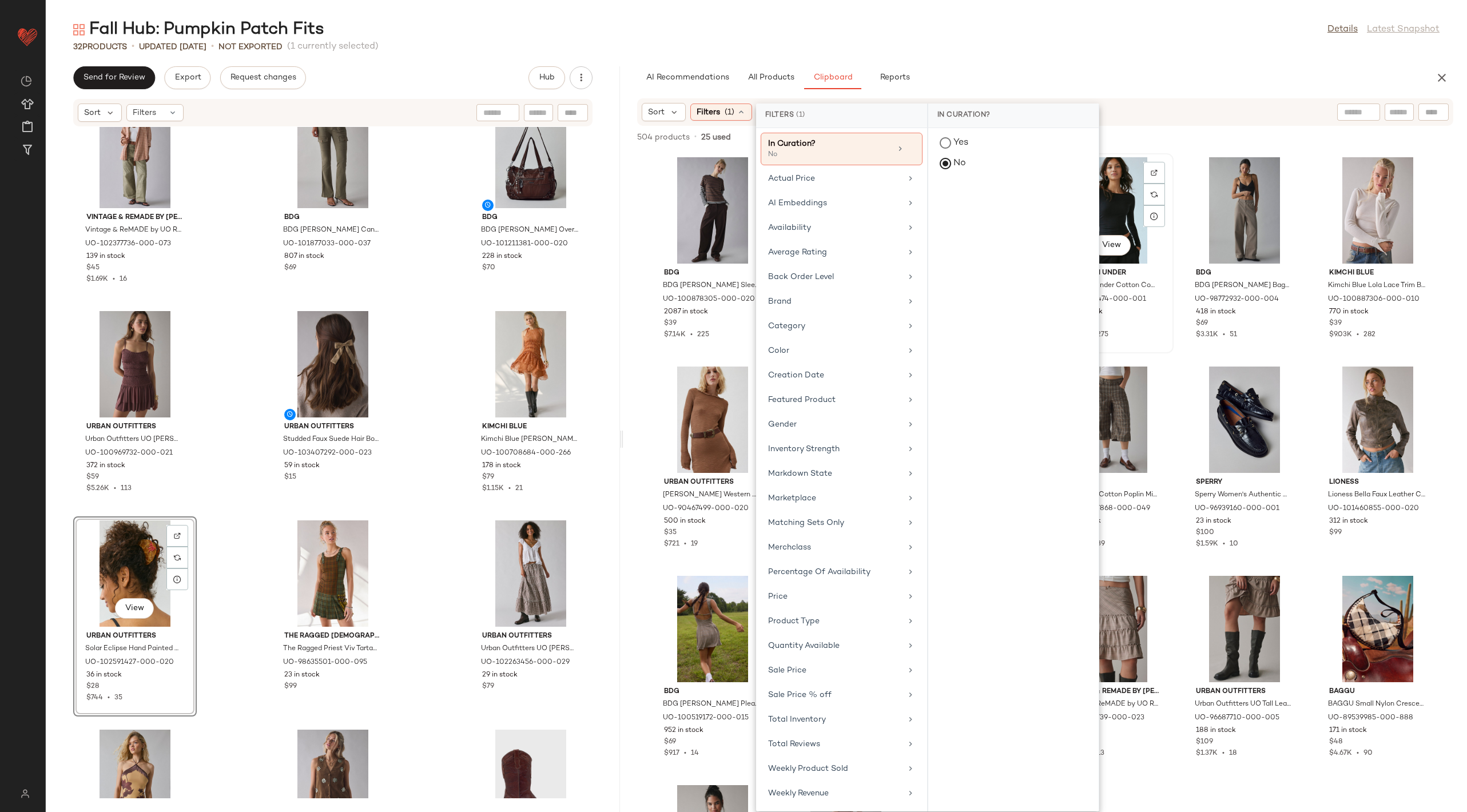
click at [1148, 232] on div "View" at bounding box center [1111, 210] width 116 height 106
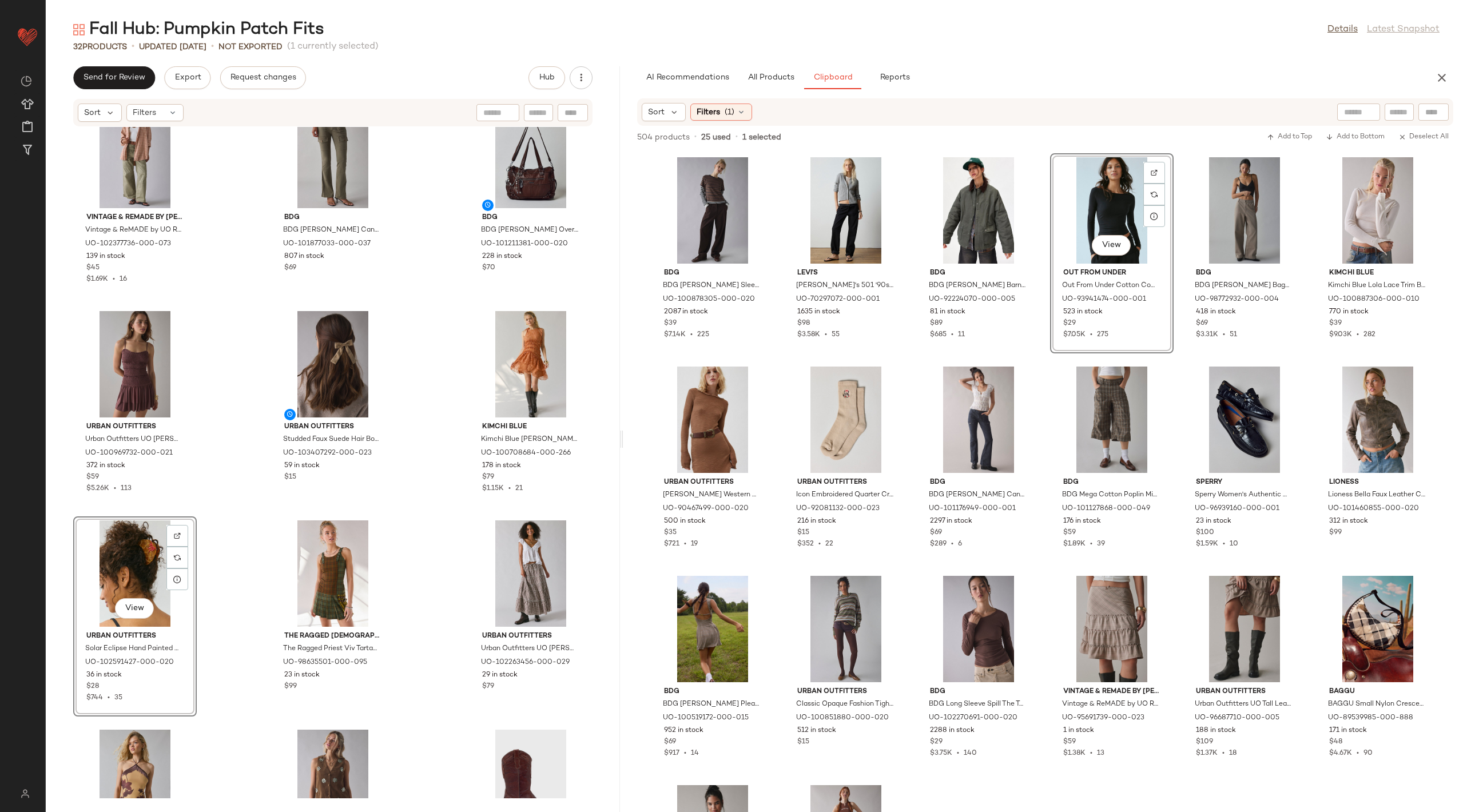
click at [1128, 277] on div "BDG BDG [PERSON_NAME] Sleeve Layered Twofer Tee in Brown, Women's at Urban Outf…" at bounding box center [1045, 481] width 843 height 661
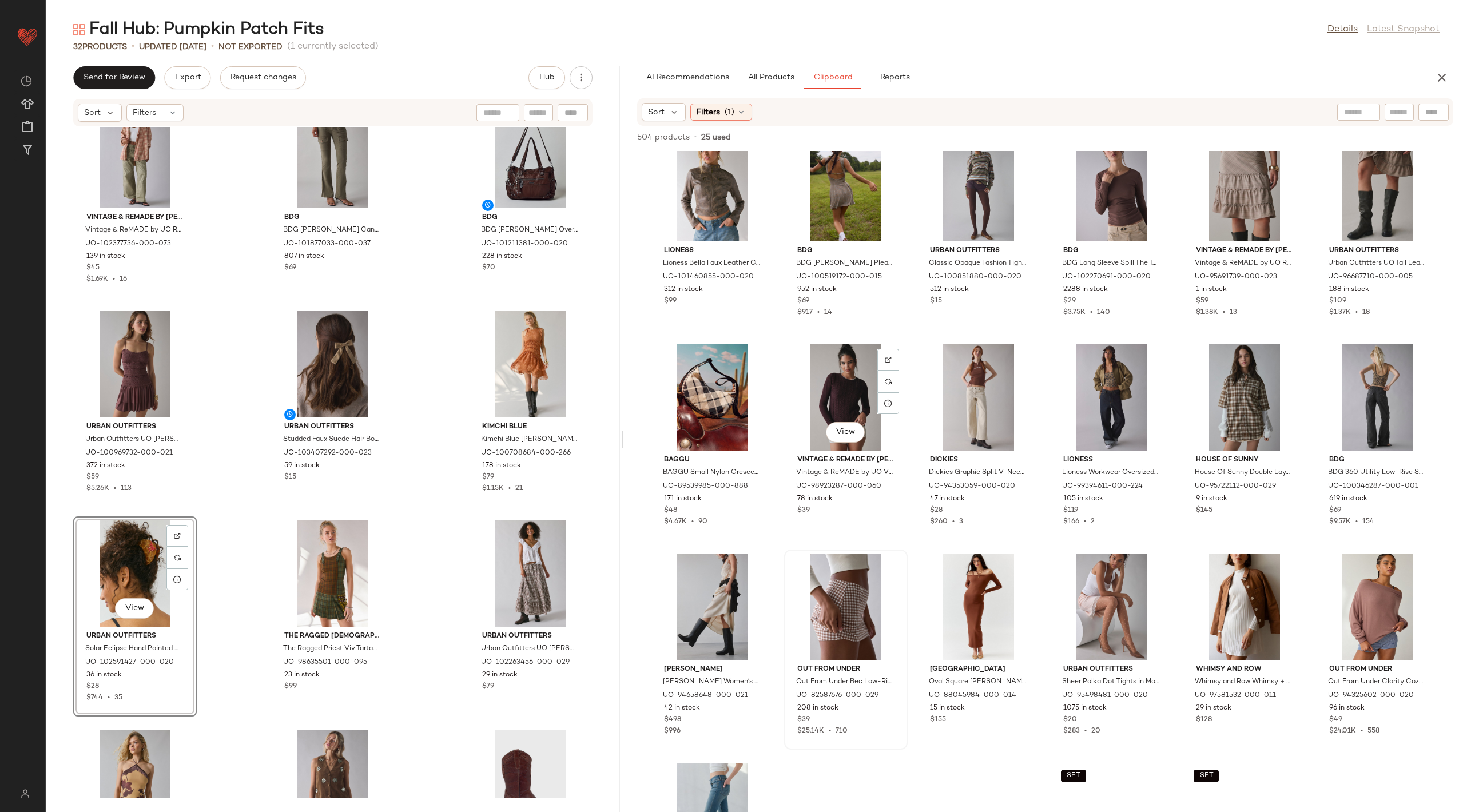
scroll to position [453, 0]
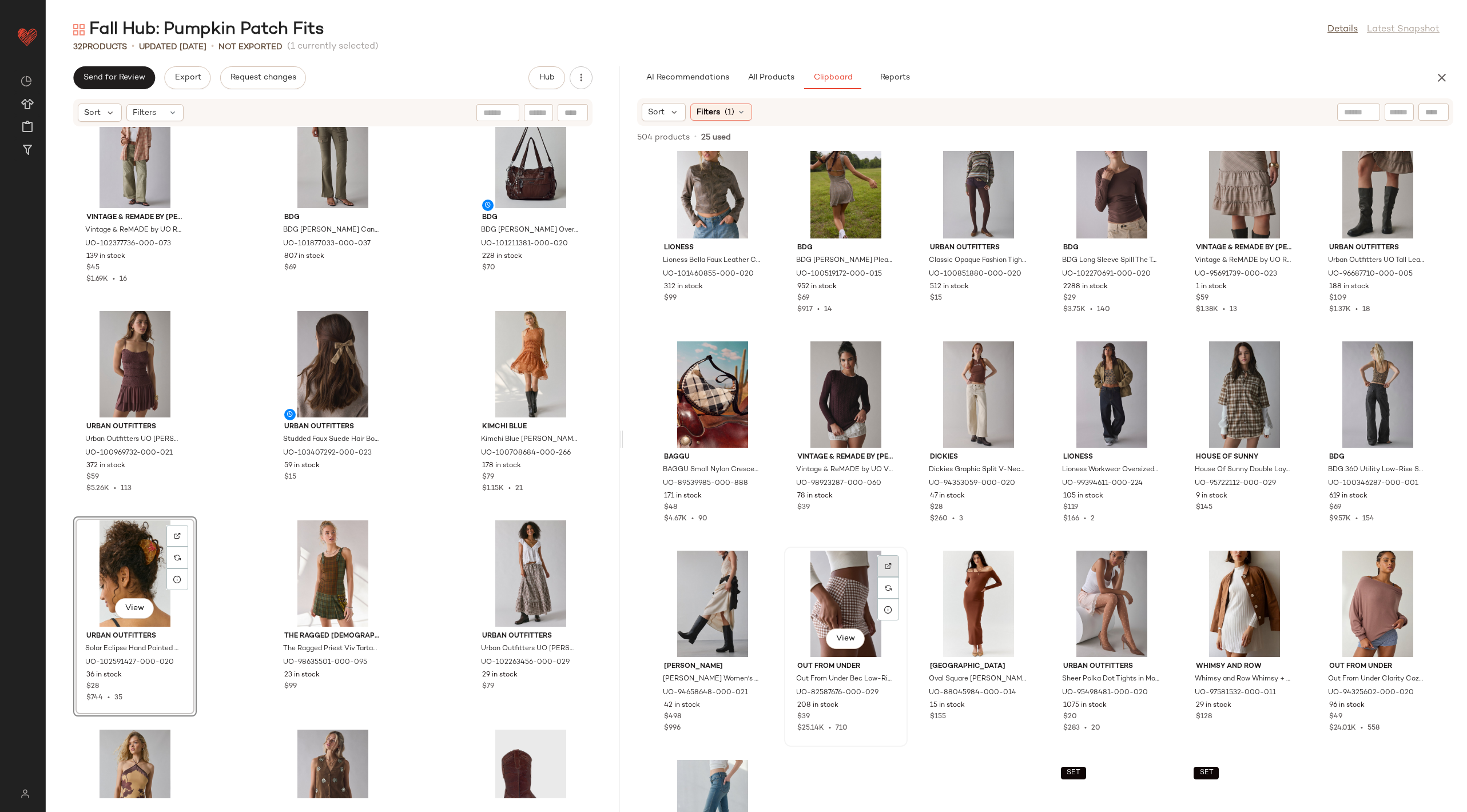
click at [899, 577] on div at bounding box center [888, 588] width 22 height 22
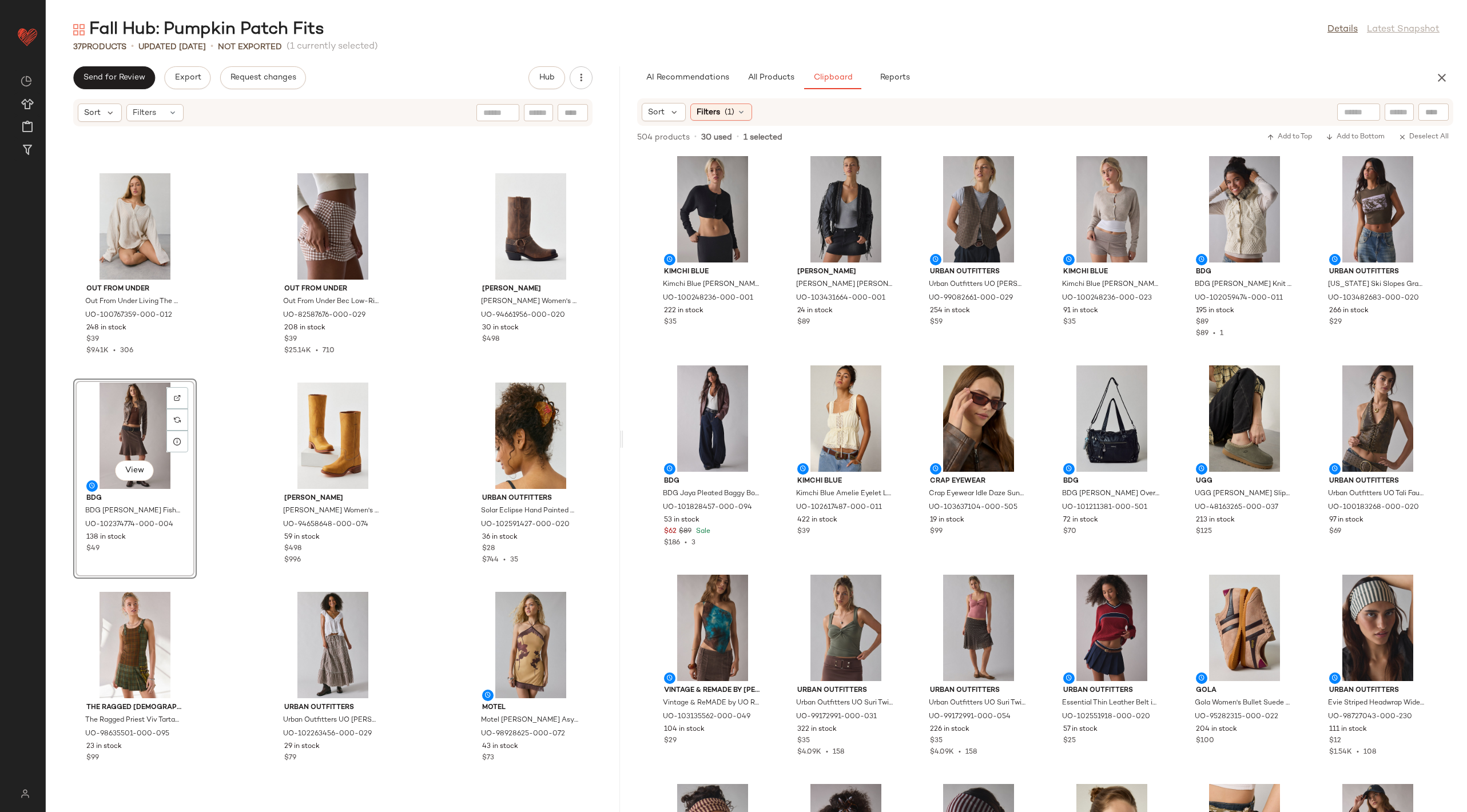
scroll to position [780, 0]
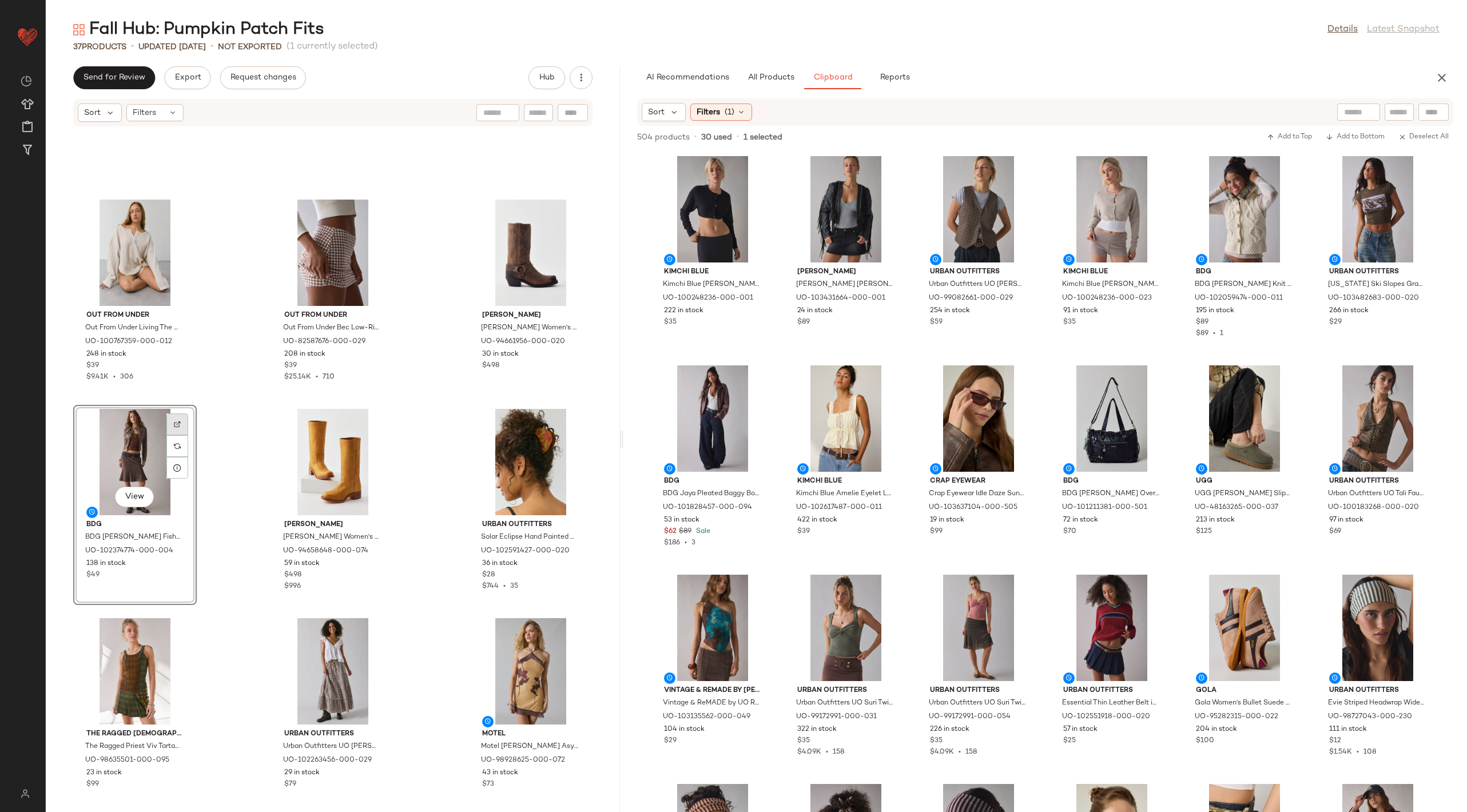
click at [185, 435] on div at bounding box center [177, 446] width 22 height 22
click at [1416, 384] on img at bounding box center [1420, 381] width 7 height 7
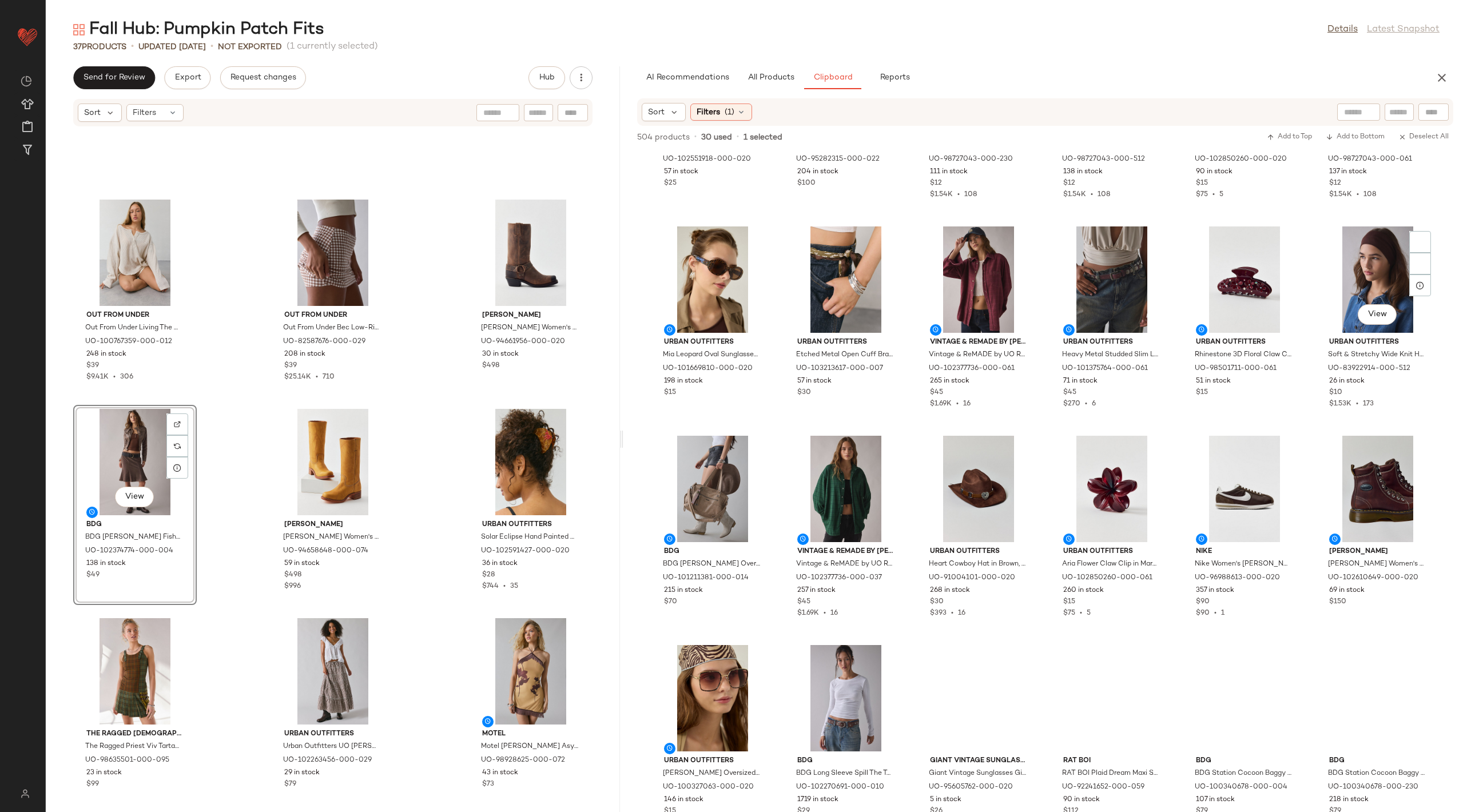
scroll to position [18396, 0]
